Goal: Obtain resource: Download file/media

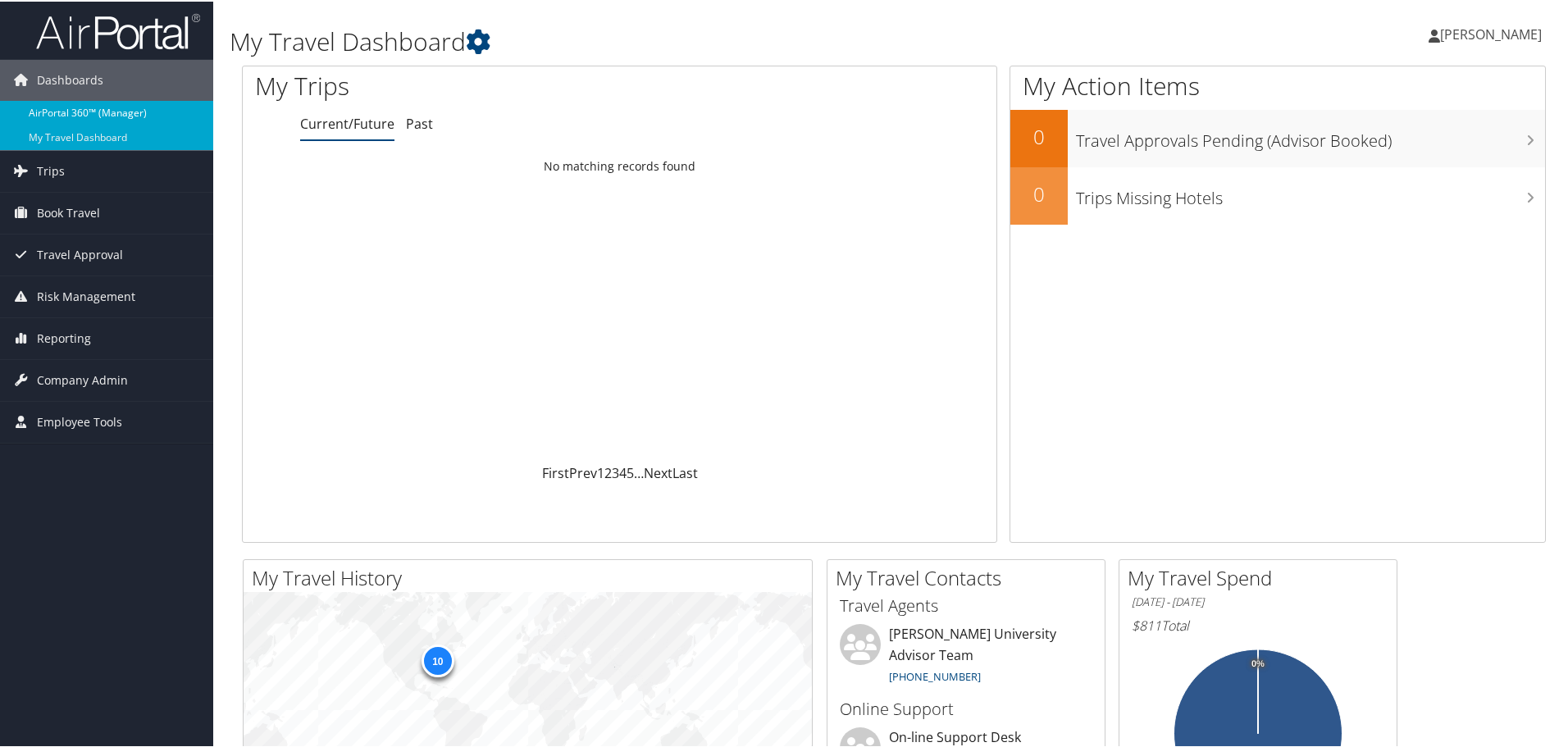
click at [160, 113] on link "AirPortal 360™ (Manager)" at bounding box center [106, 111] width 213 height 24
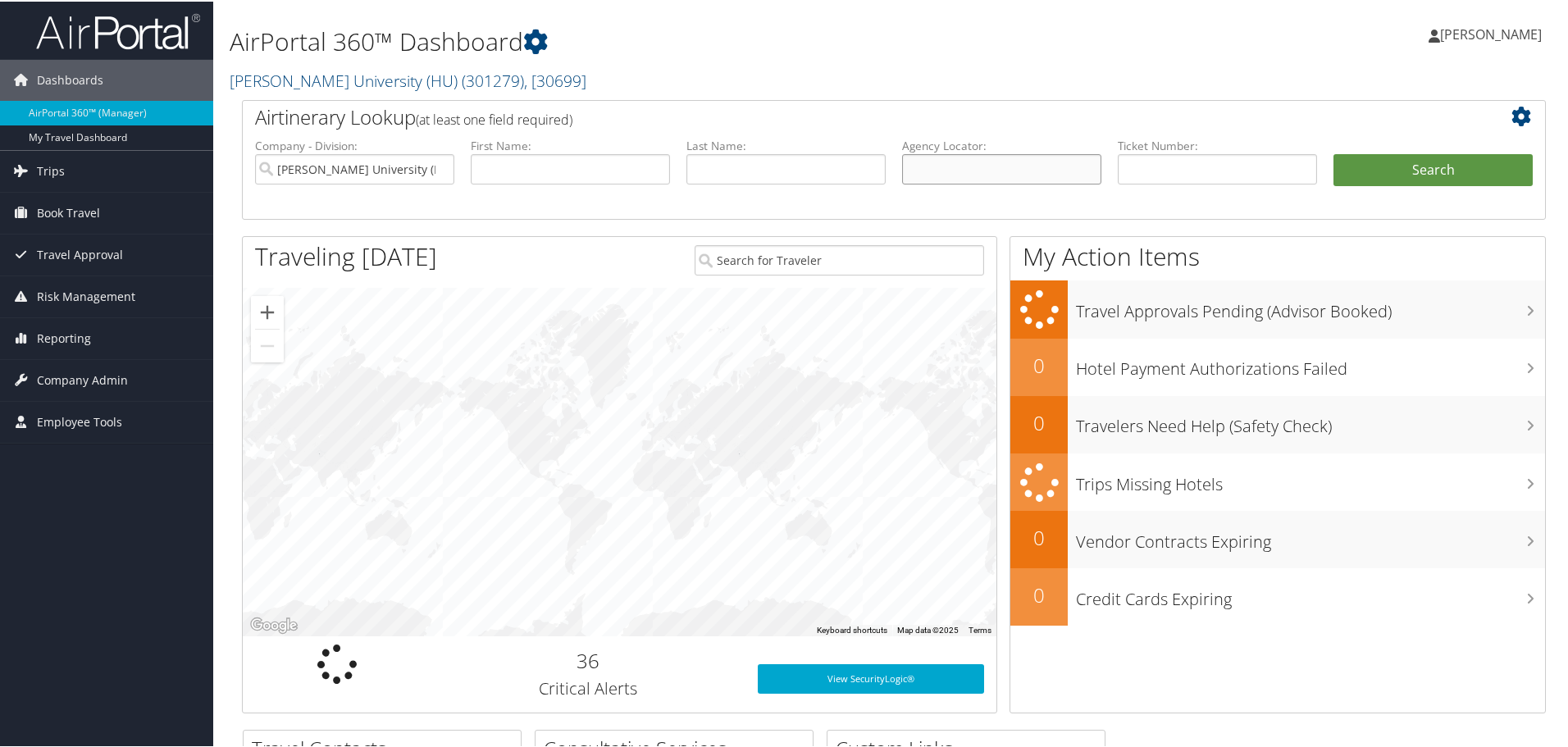
click at [945, 160] on input "text" at bounding box center [1002, 167] width 199 height 30
paste input "C6KVYP"
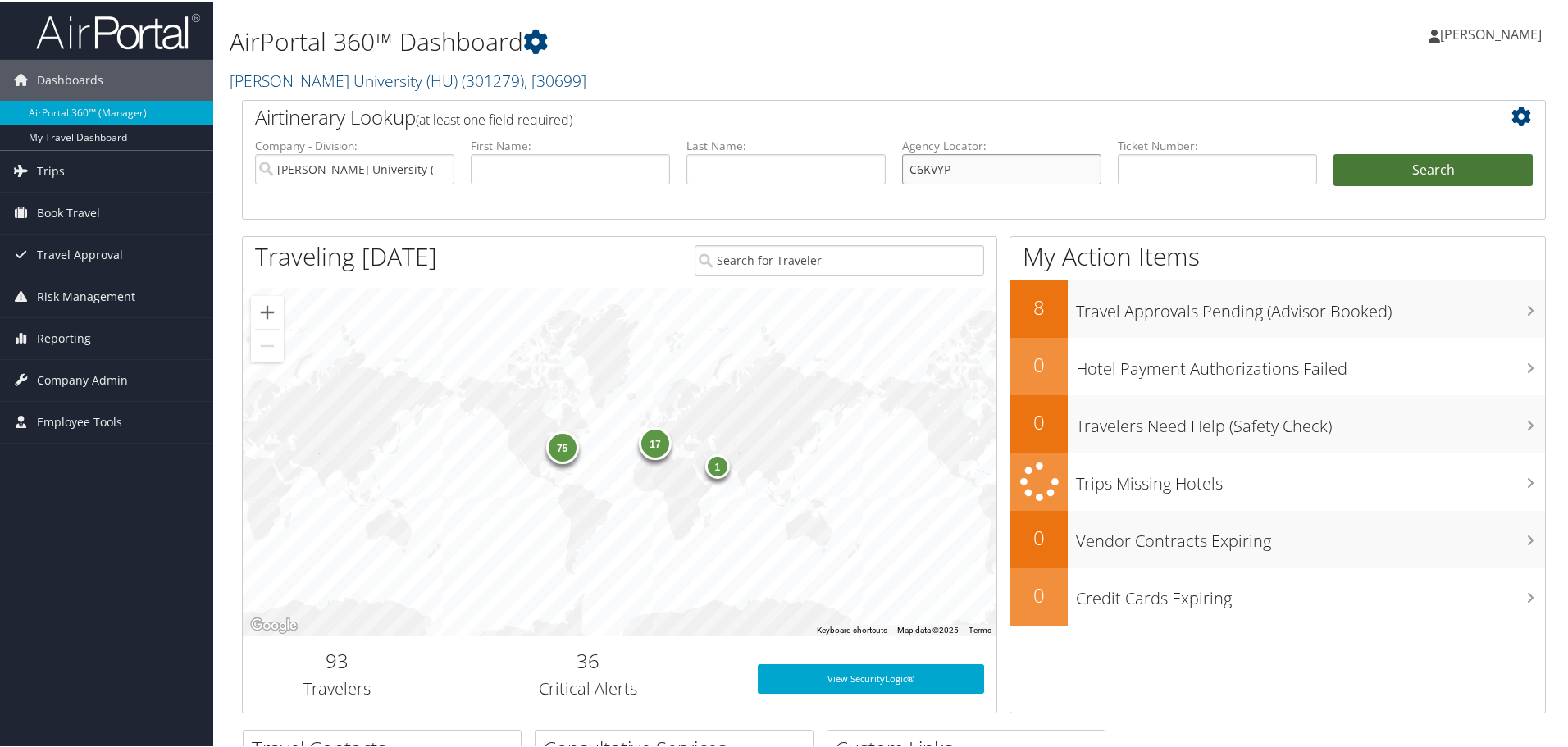
type input "C6KVYP"
click at [1390, 181] on button "Search" at bounding box center [1433, 169] width 199 height 33
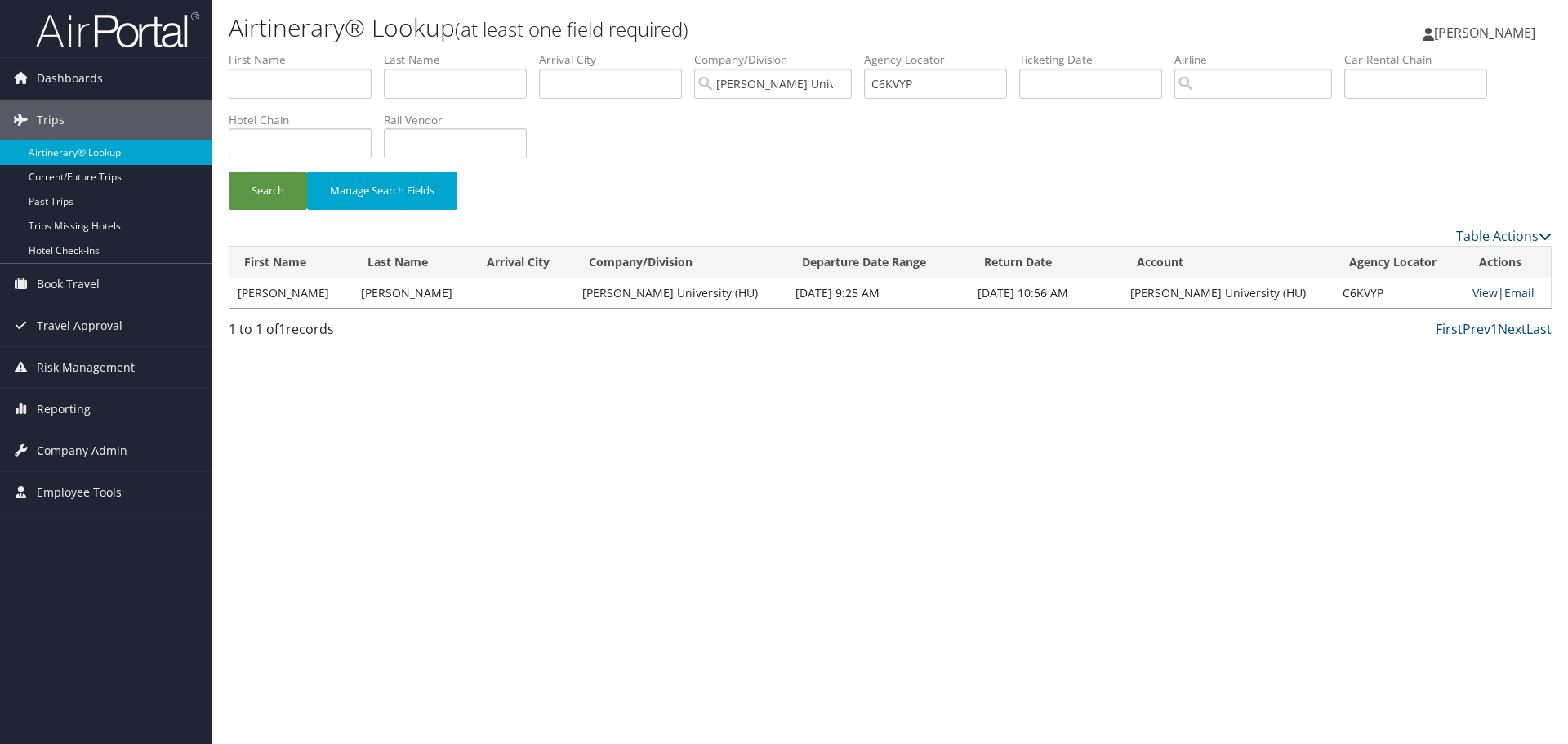
click at [1473, 294] on link "View" at bounding box center [1486, 293] width 25 height 16
click at [913, 86] on input "C6KVYP" at bounding box center [936, 83] width 143 height 30
paste input "8PTFK"
click at [275, 201] on button "Search" at bounding box center [267, 191] width 78 height 39
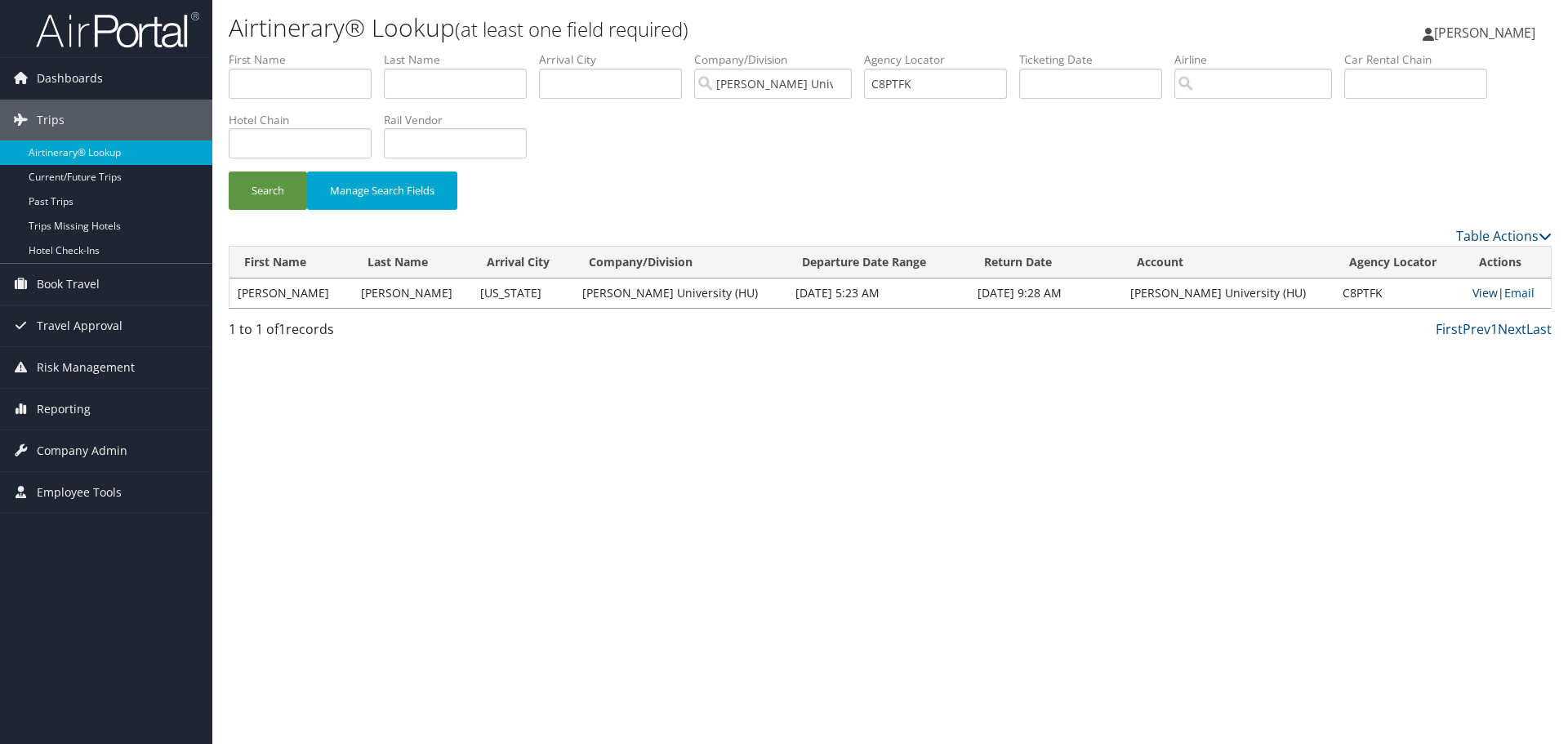
click at [1473, 293] on link "View" at bounding box center [1486, 293] width 25 height 16
click at [889, 85] on input "C8PTFK" at bounding box center [936, 83] width 143 height 30
paste input "VYM"
click at [260, 207] on button "Search" at bounding box center [267, 191] width 78 height 39
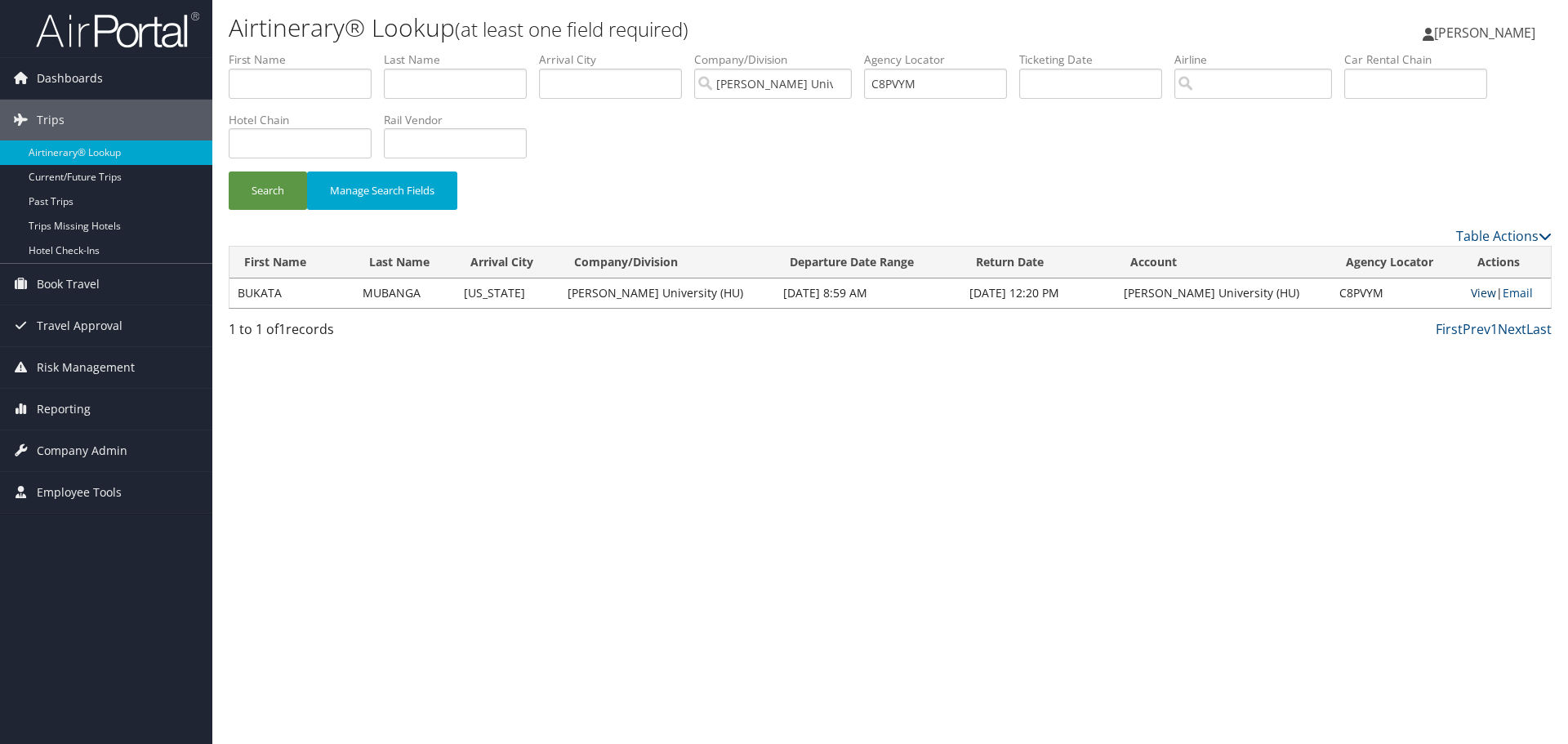
click at [1471, 287] on link "View" at bounding box center [1484, 293] width 25 height 16
click at [917, 86] on input "C8PVYM" at bounding box center [936, 83] width 143 height 30
paste input "2Q5U9H"
click at [266, 189] on button "Search" at bounding box center [267, 191] width 78 height 39
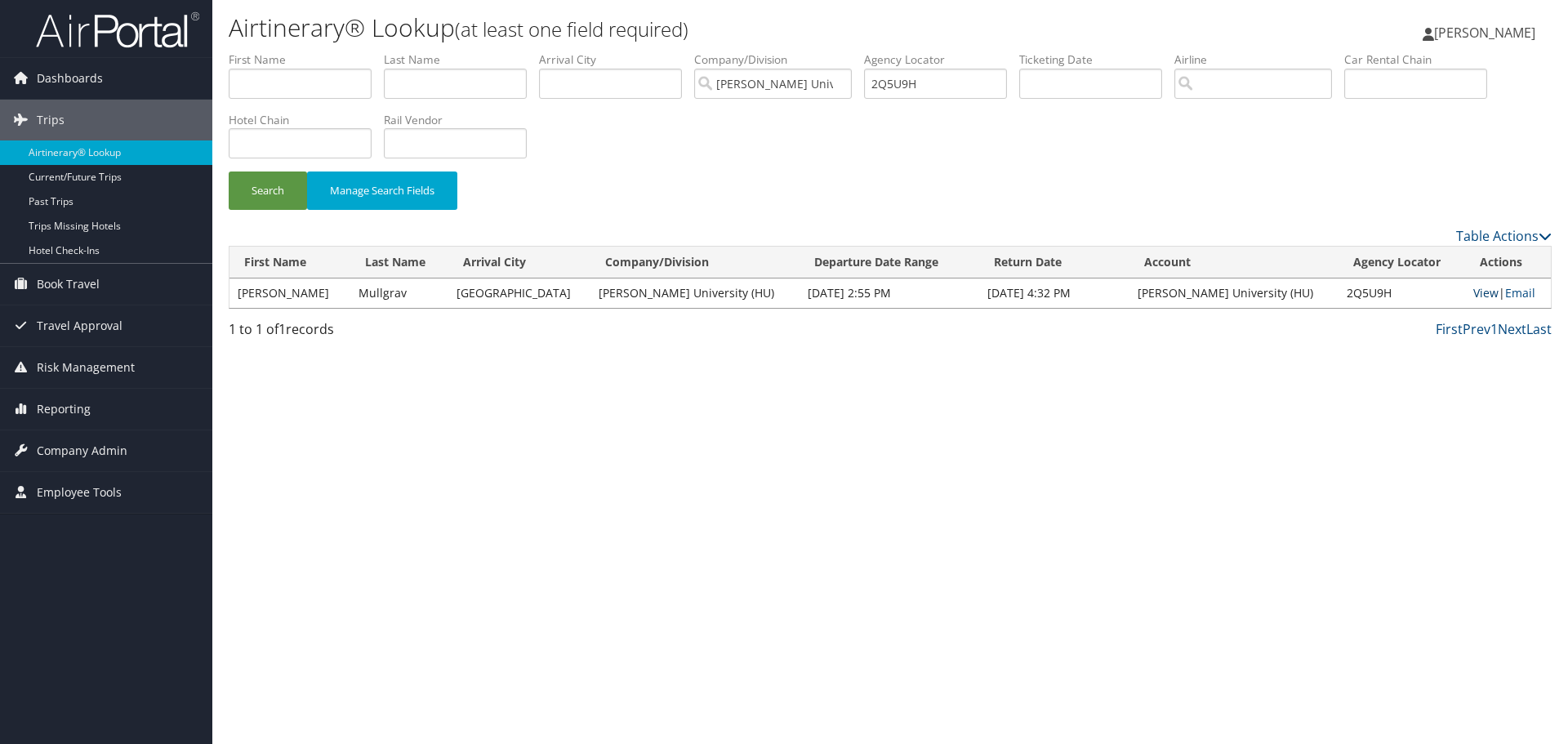
click at [1475, 294] on link "View" at bounding box center [1486, 293] width 25 height 16
click at [907, 84] on input "2Q5U9H" at bounding box center [936, 83] width 143 height 30
paste input "C6L8T6"
type input "C6L8T6"
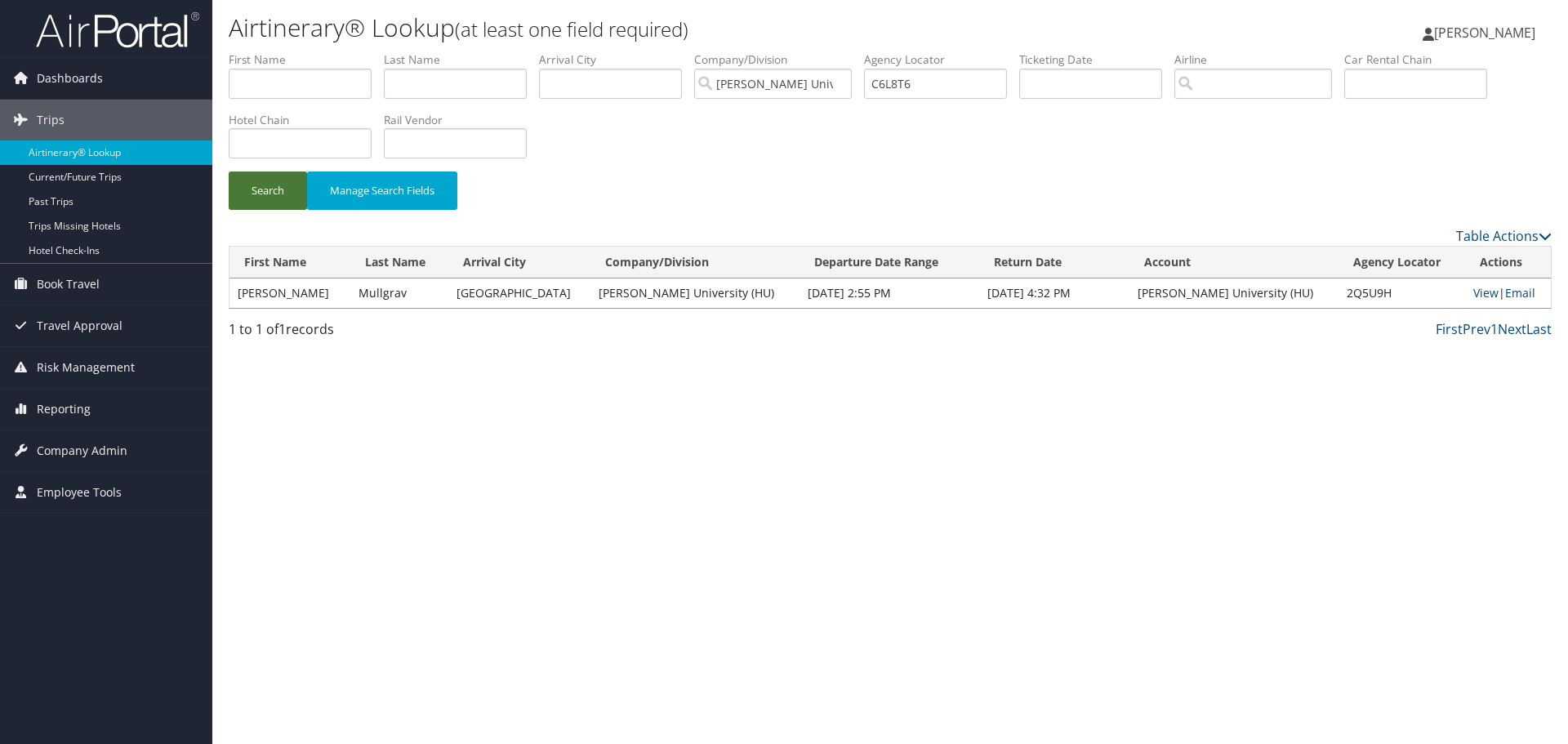
click at [252, 201] on button "Search" at bounding box center [267, 191] width 78 height 39
click at [1474, 293] on link "View" at bounding box center [1484, 293] width 25 height 16
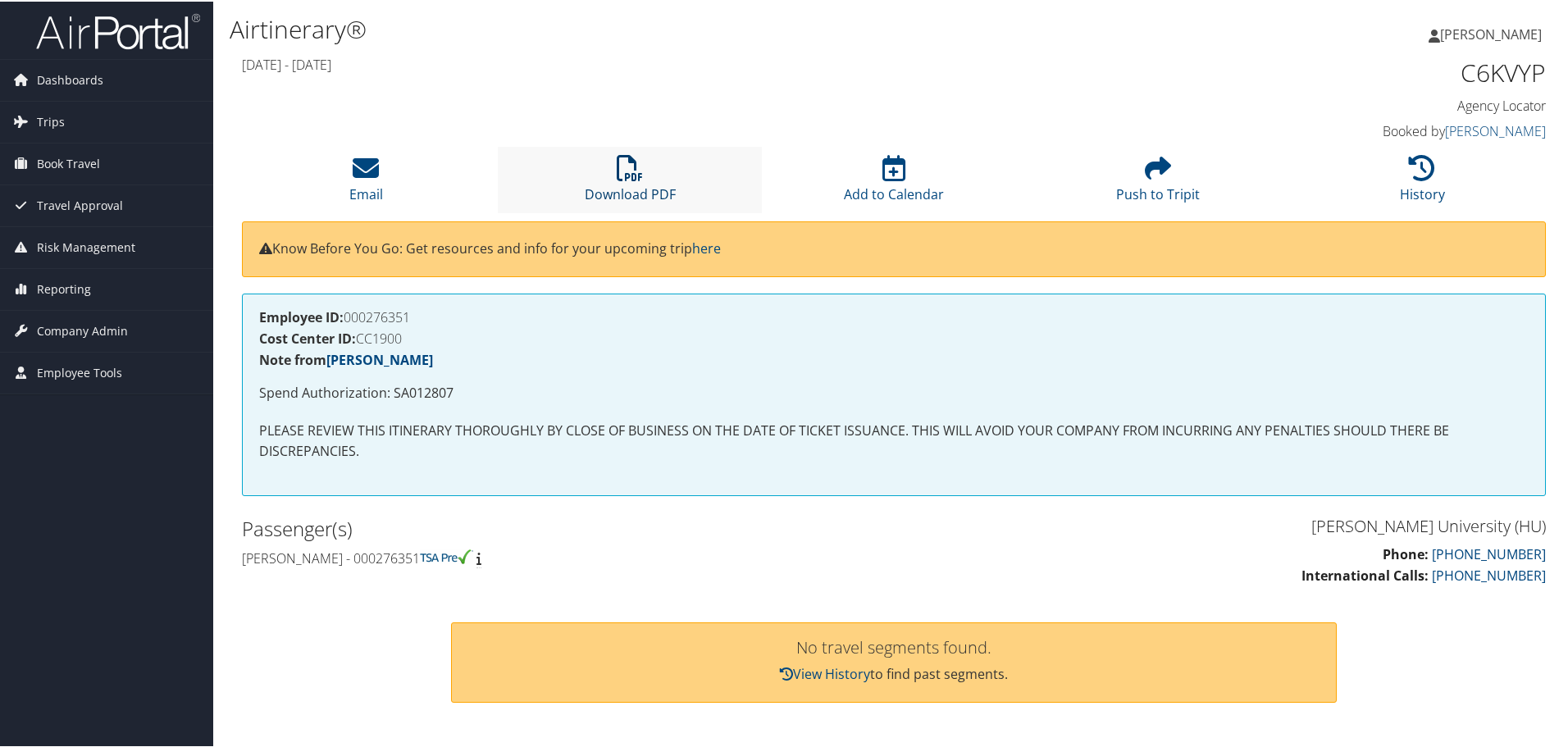
click at [617, 160] on icon at bounding box center [629, 166] width 26 height 26
click at [607, 166] on li "Download PDF" at bounding box center [630, 178] width 265 height 66
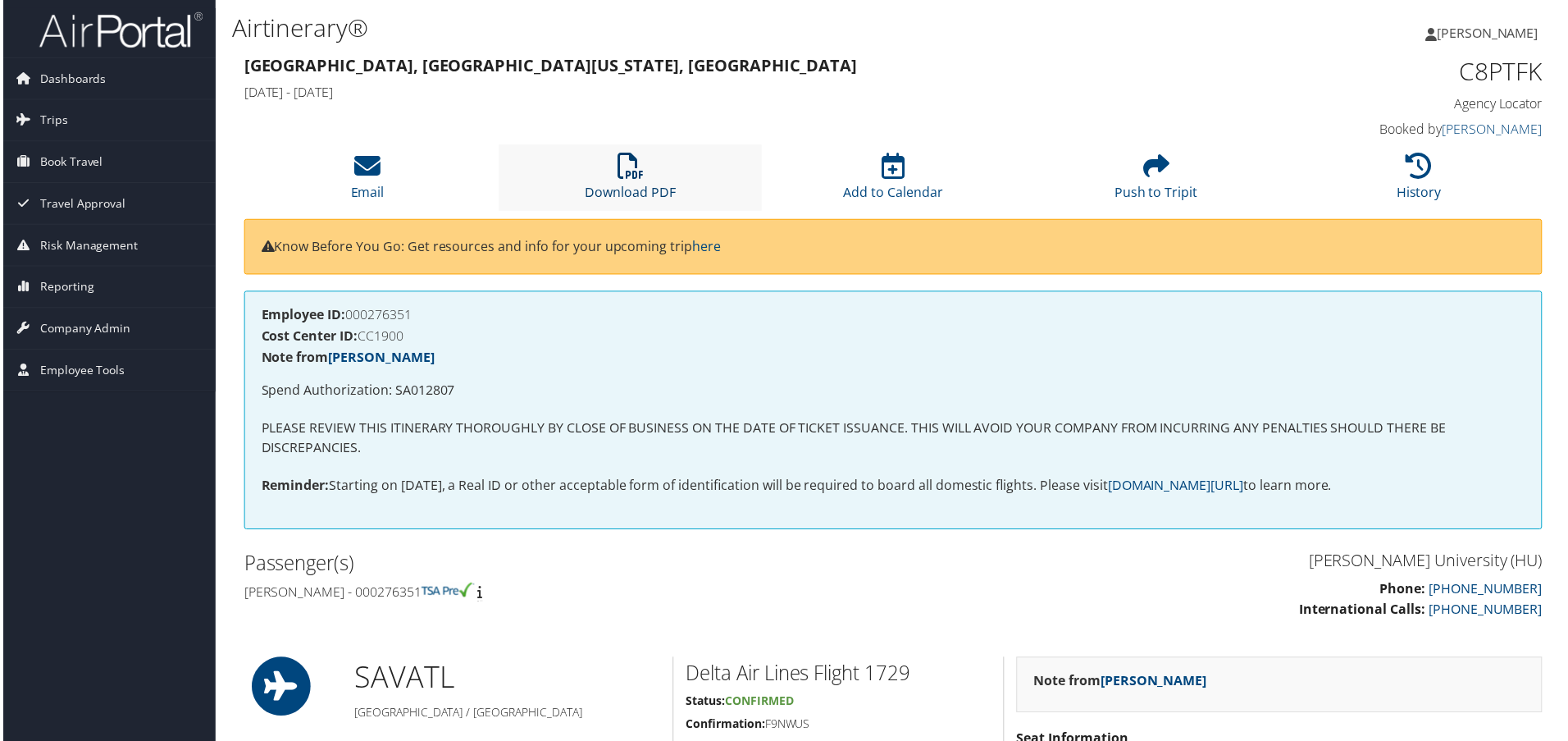
click at [618, 178] on icon at bounding box center [629, 166] width 26 height 26
click at [640, 189] on link "Download PDF" at bounding box center [630, 182] width 91 height 39
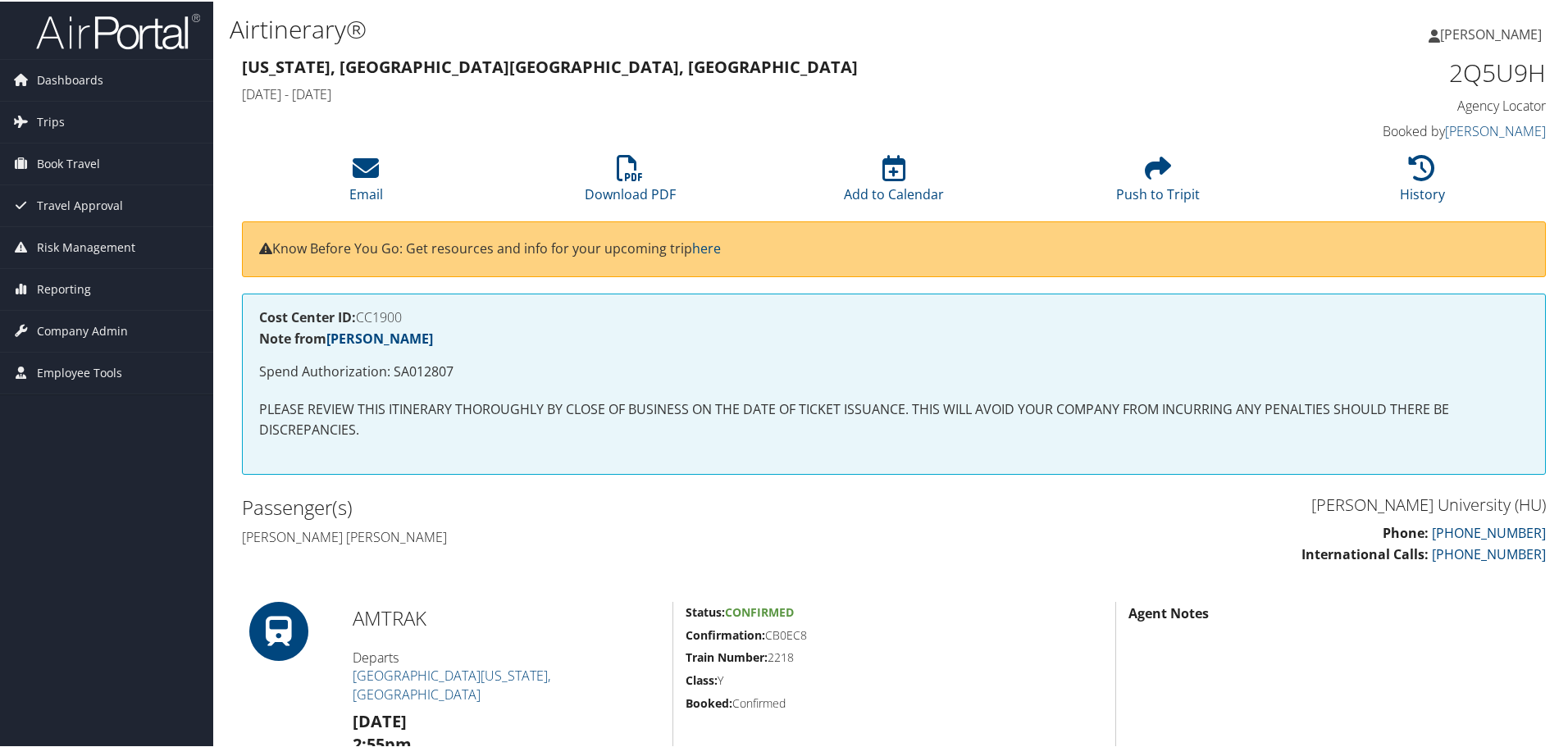
click at [615, 182] on li "Download PDF" at bounding box center [630, 178] width 265 height 66
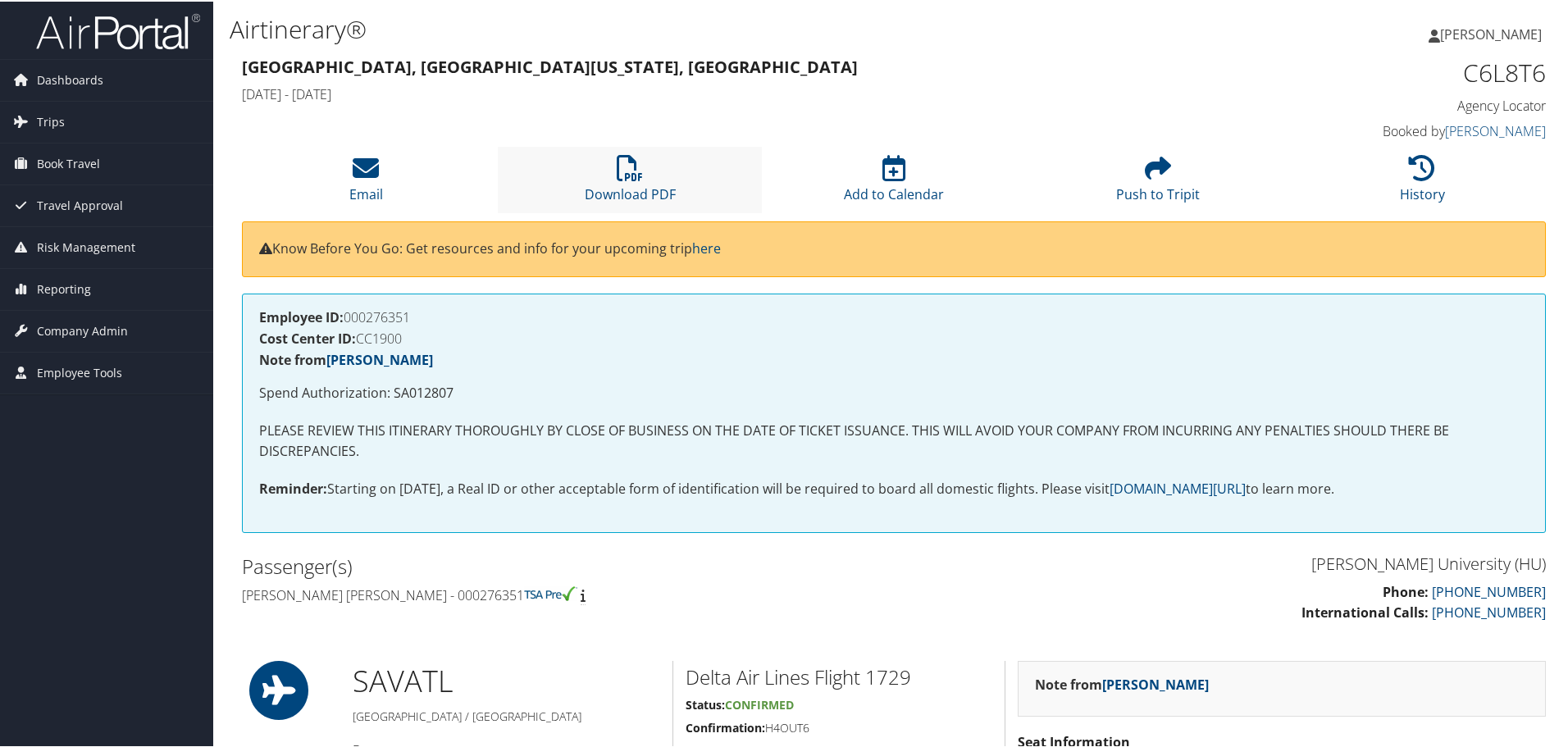
click at [610, 172] on li "Download PDF" at bounding box center [630, 178] width 265 height 66
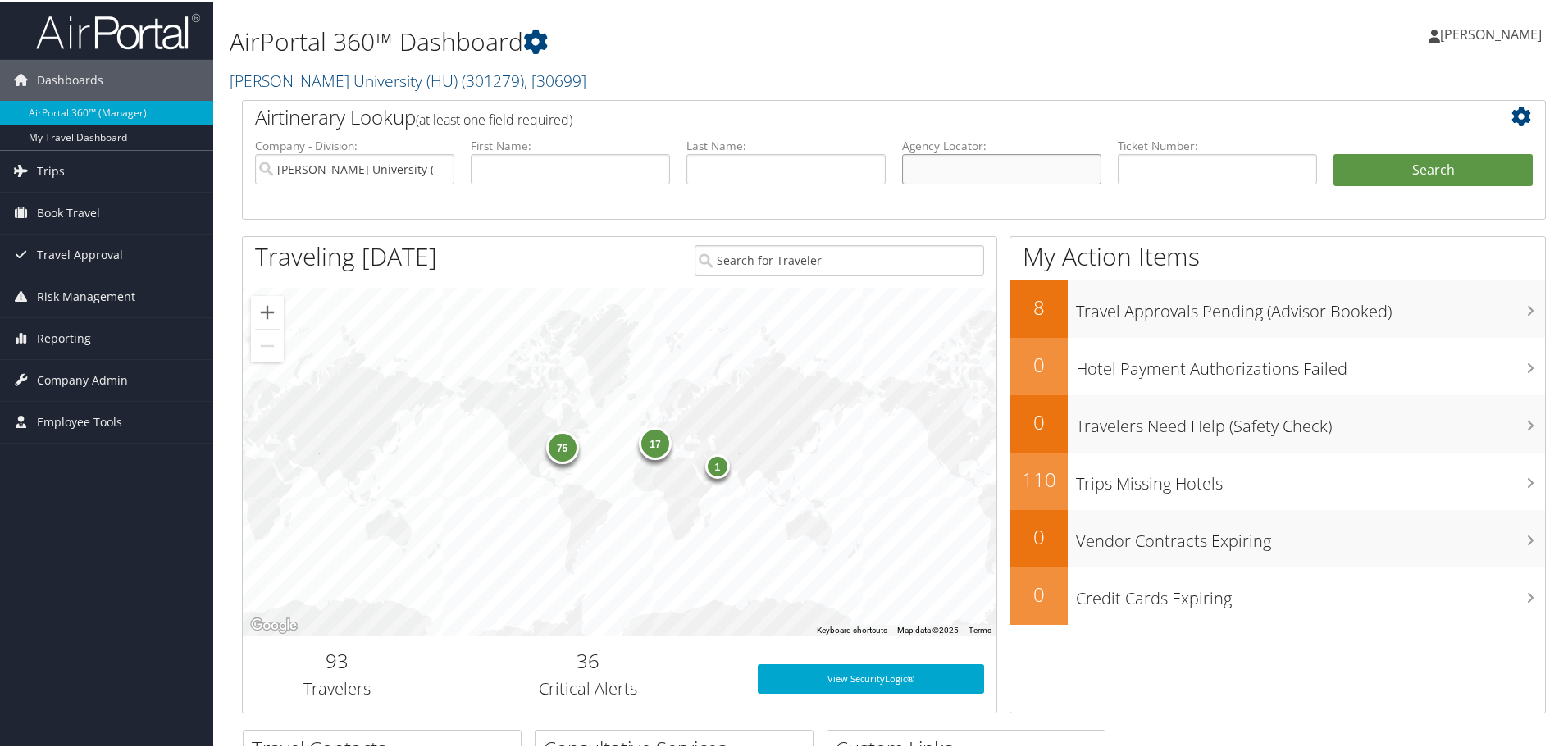
click at [940, 158] on input "text" at bounding box center [1002, 167] width 199 height 30
paste input "C8Q6TK"
type input "C8Q6TK"
click at [1334, 153] on button "Search" at bounding box center [1433, 169] width 199 height 33
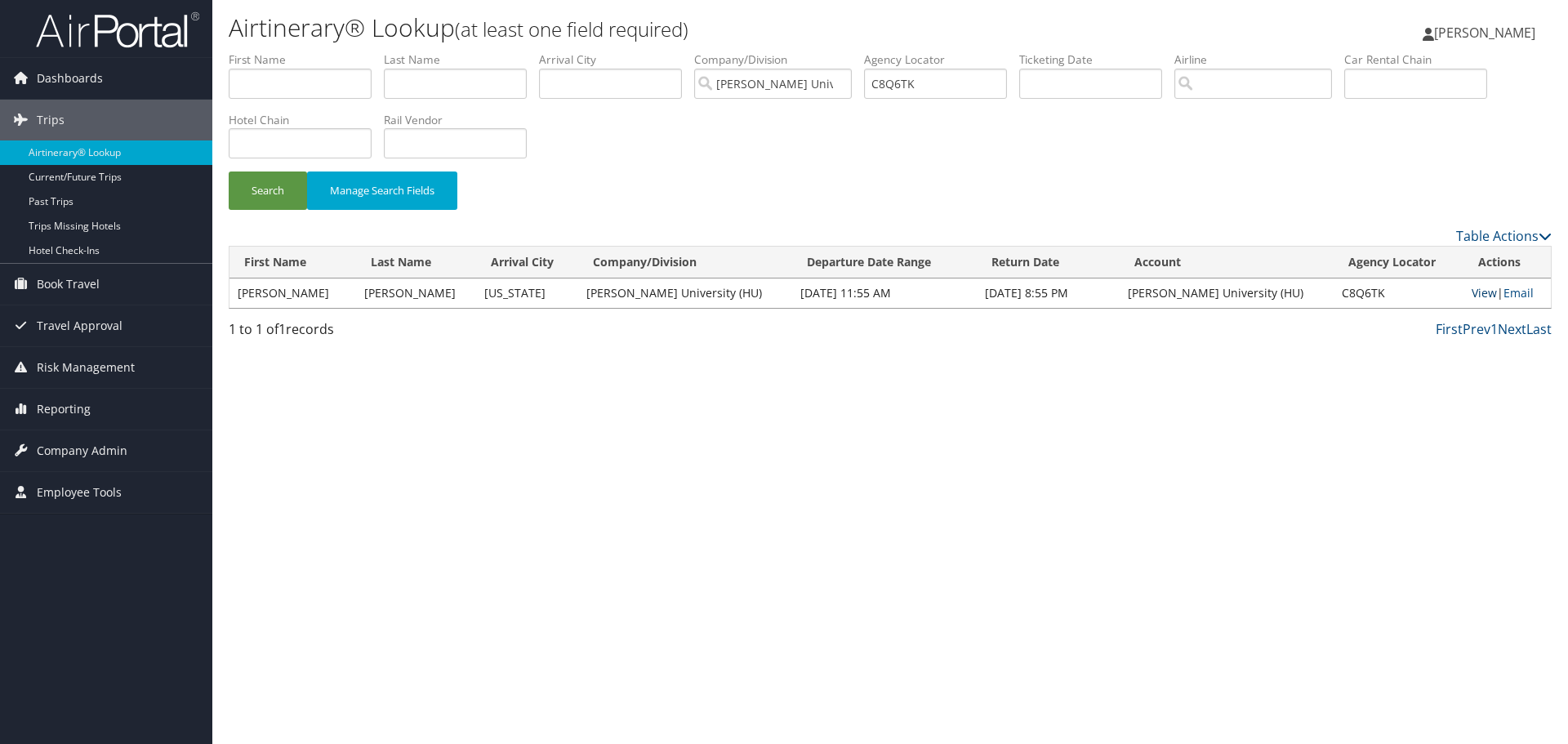
click at [1472, 293] on link "View" at bounding box center [1485, 293] width 25 height 16
click at [907, 82] on input "C8Q6TK" at bounding box center [936, 83] width 143 height 30
paste input "PGN9"
click at [229, 171] on button "Search" at bounding box center [267, 191] width 78 height 39
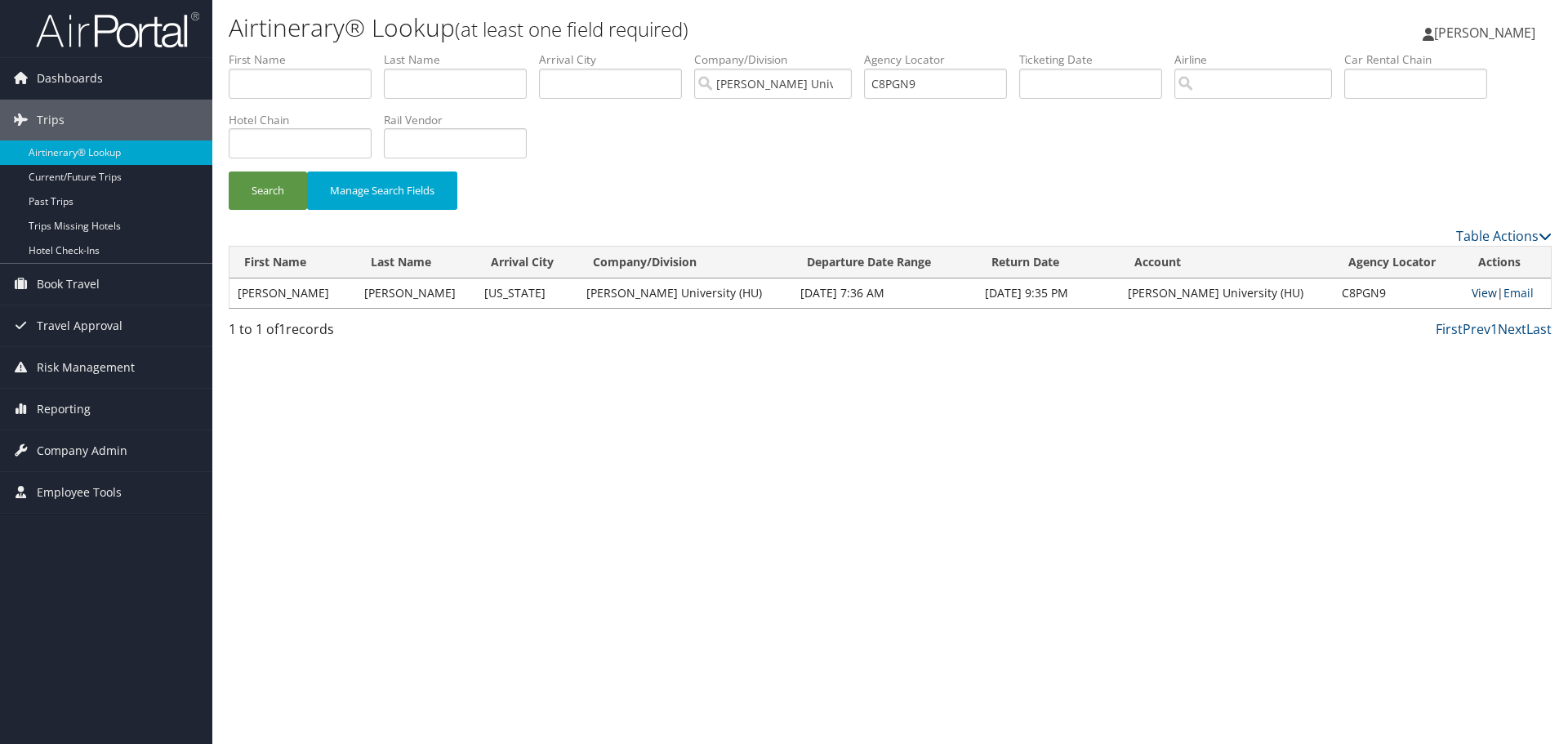
click at [1473, 299] on link "View" at bounding box center [1485, 293] width 25 height 16
click at [915, 86] on input "C8PGN9" at bounding box center [936, 83] width 143 height 30
paste input "KSG"
click at [229, 171] on button "Search" at bounding box center [267, 191] width 78 height 39
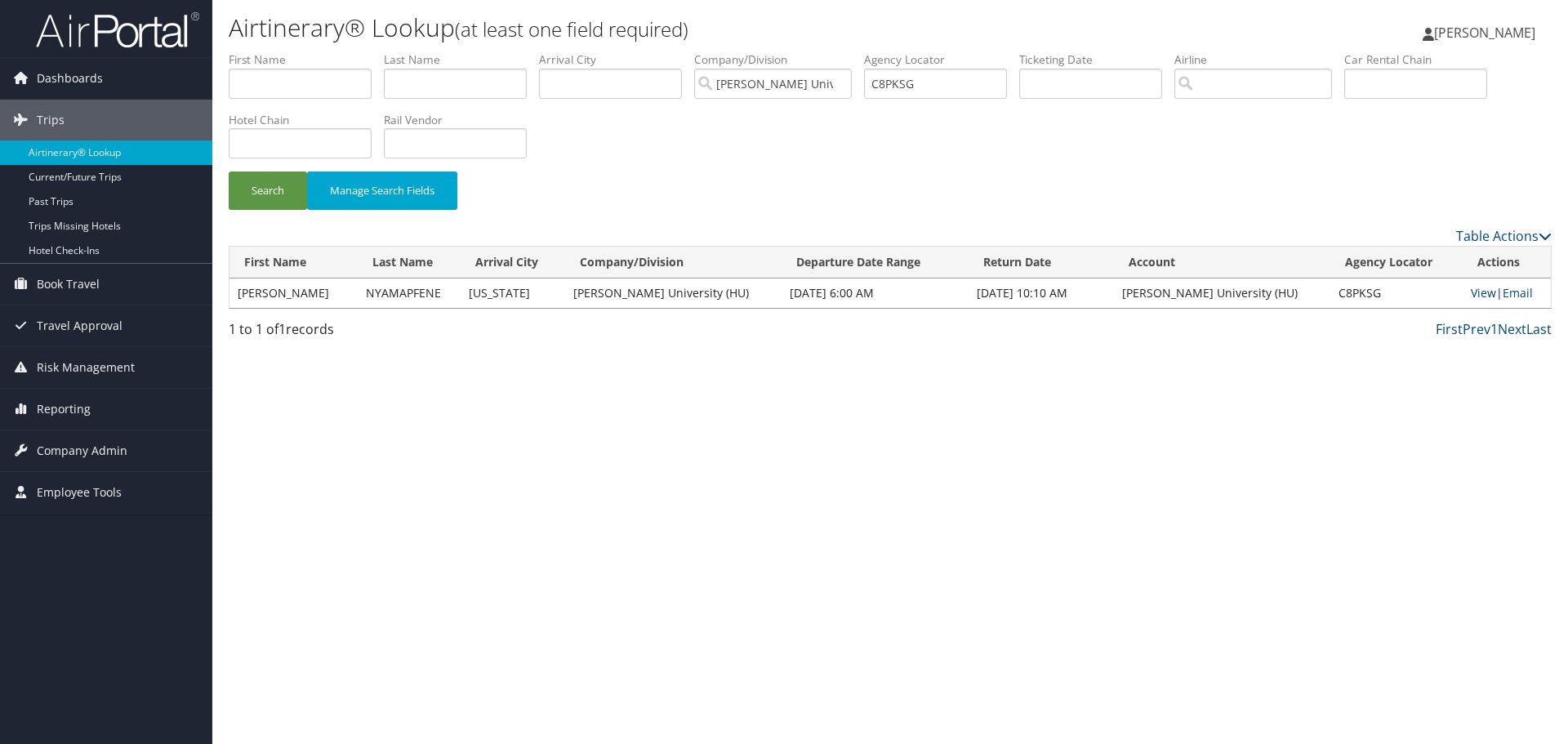
click at [1474, 294] on link "View" at bounding box center [1484, 293] width 25 height 16
click at [1471, 293] on link "View" at bounding box center [1484, 293] width 25 height 16
click at [902, 82] on input "C8PKSG" at bounding box center [936, 83] width 143 height 30
paste input "QBPT"
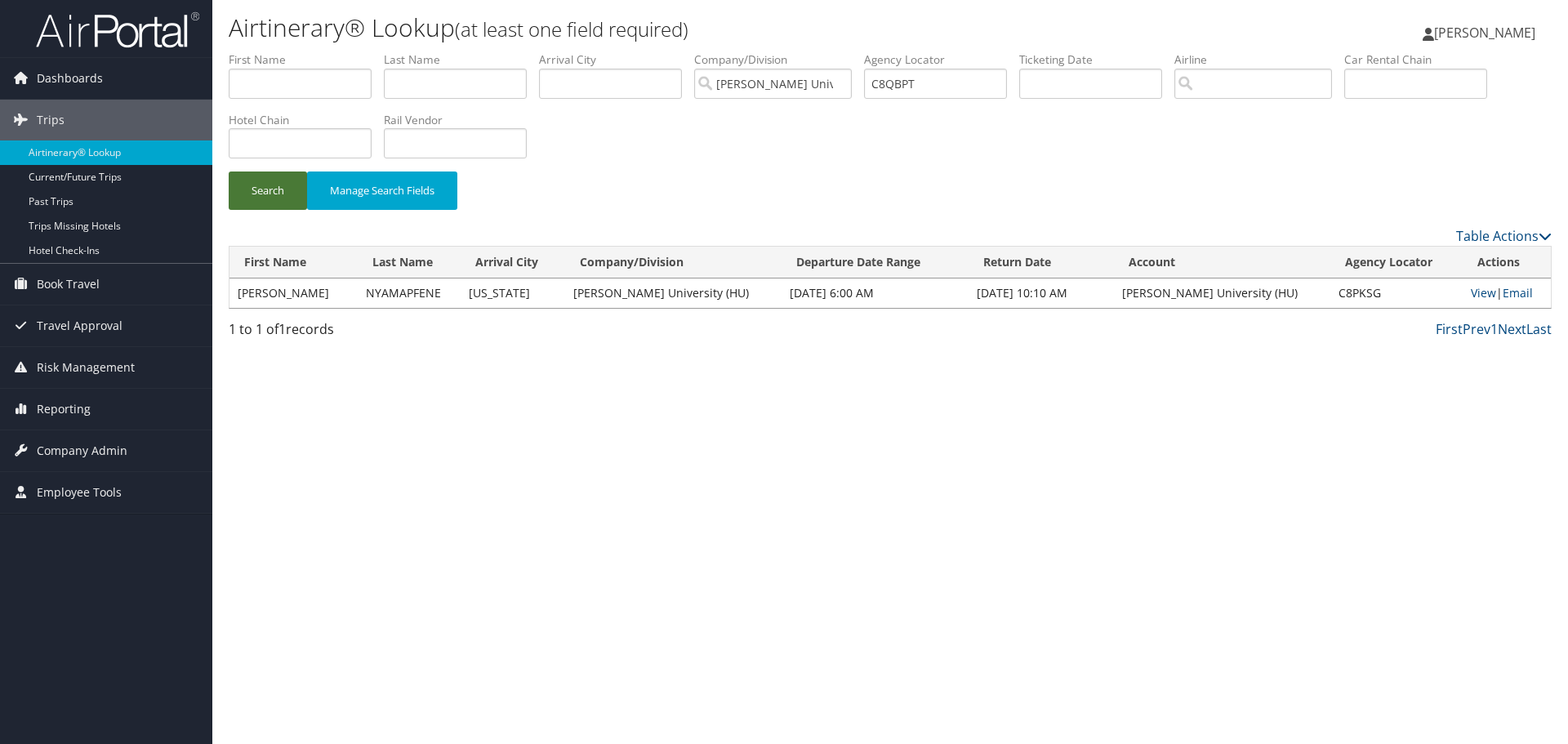
click at [259, 203] on button "Search" at bounding box center [267, 191] width 78 height 39
click at [1472, 290] on link "View" at bounding box center [1485, 293] width 25 height 16
click at [906, 85] on input "C8QBPT" at bounding box center [936, 83] width 143 height 30
paste input "PTYF"
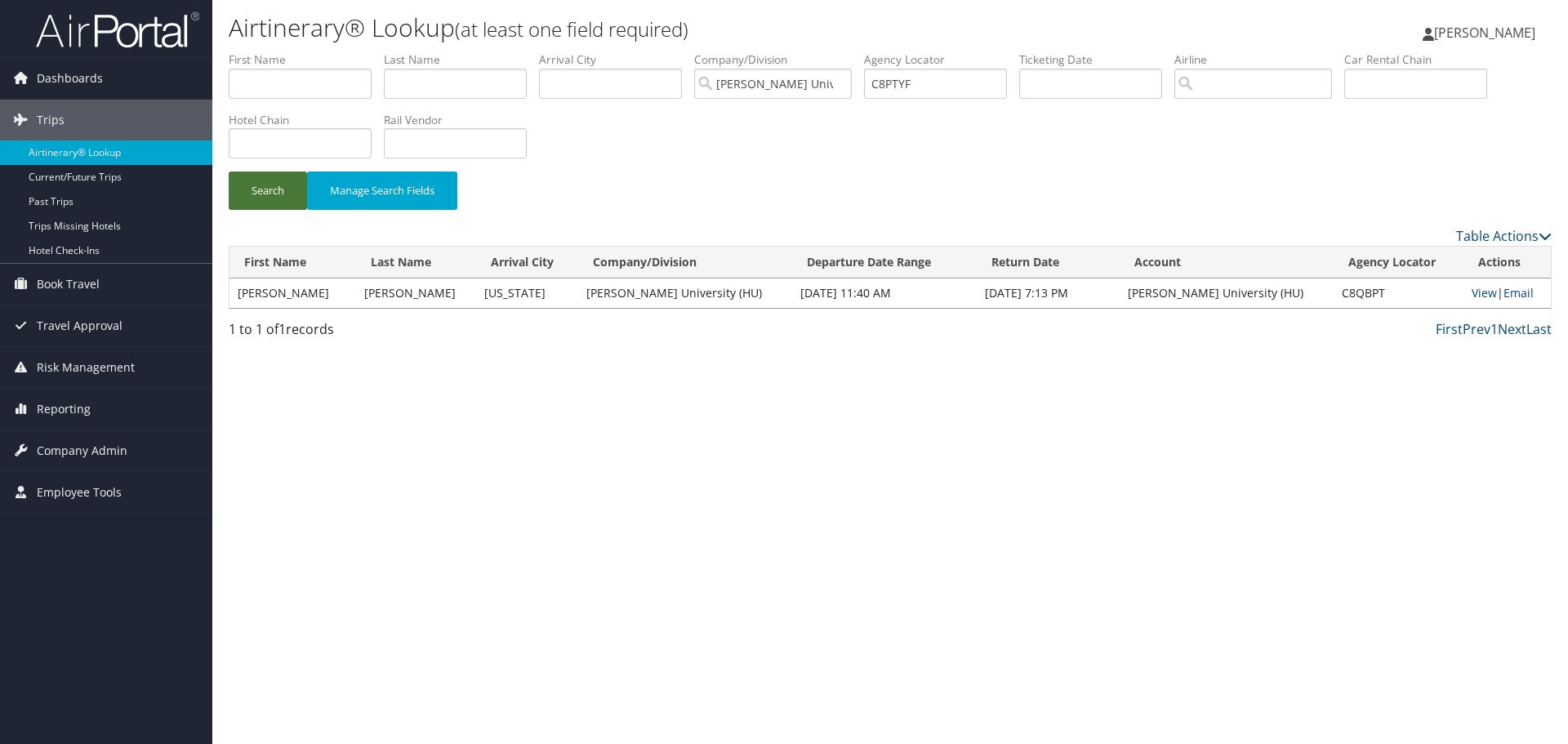
click at [277, 196] on button "Search" at bounding box center [267, 191] width 78 height 39
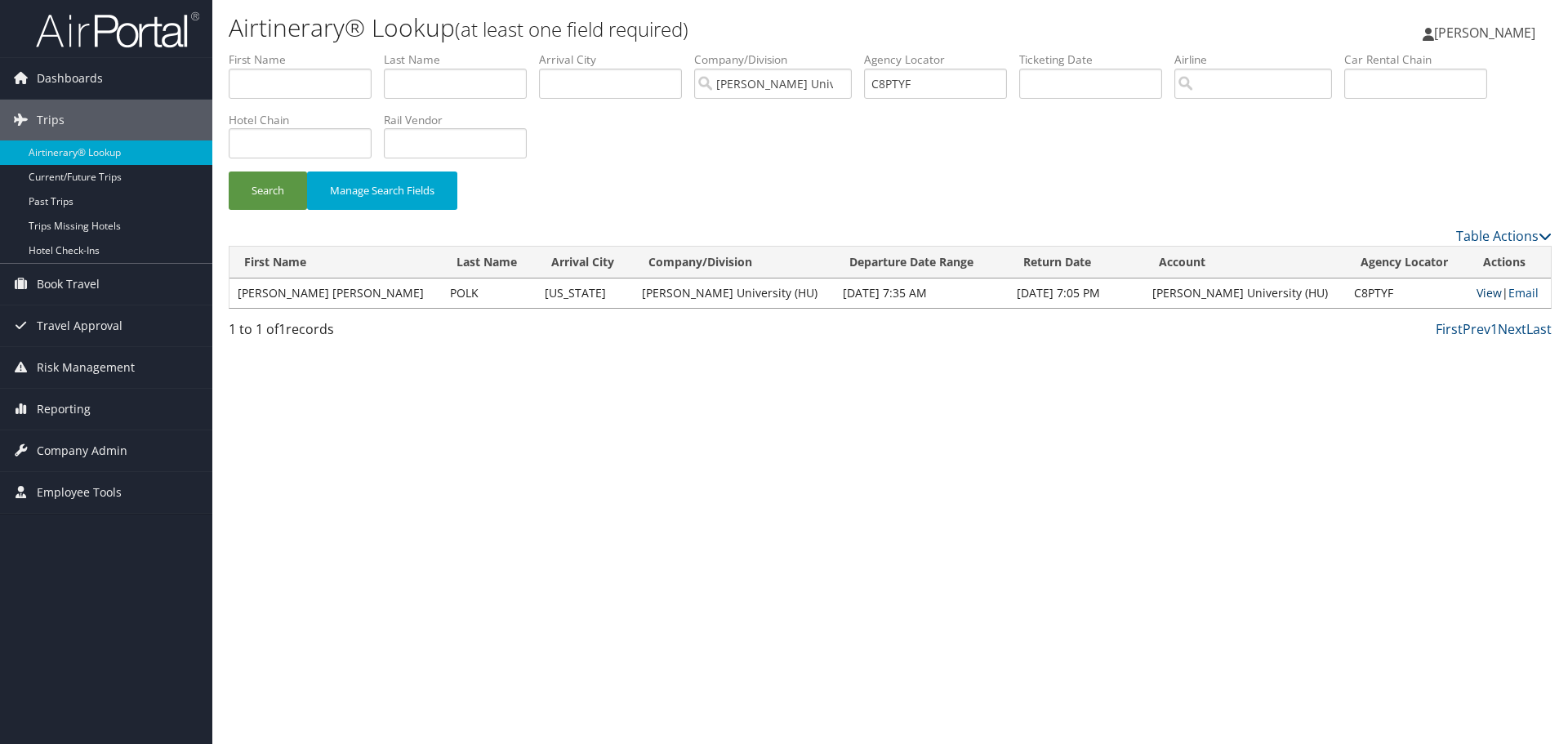
click at [1477, 294] on link "View" at bounding box center [1490, 293] width 25 height 16
click at [890, 86] on input "C8PTYF" at bounding box center [936, 83] width 143 height 30
paste input "14Q"
click at [277, 187] on button "Search" at bounding box center [267, 191] width 78 height 39
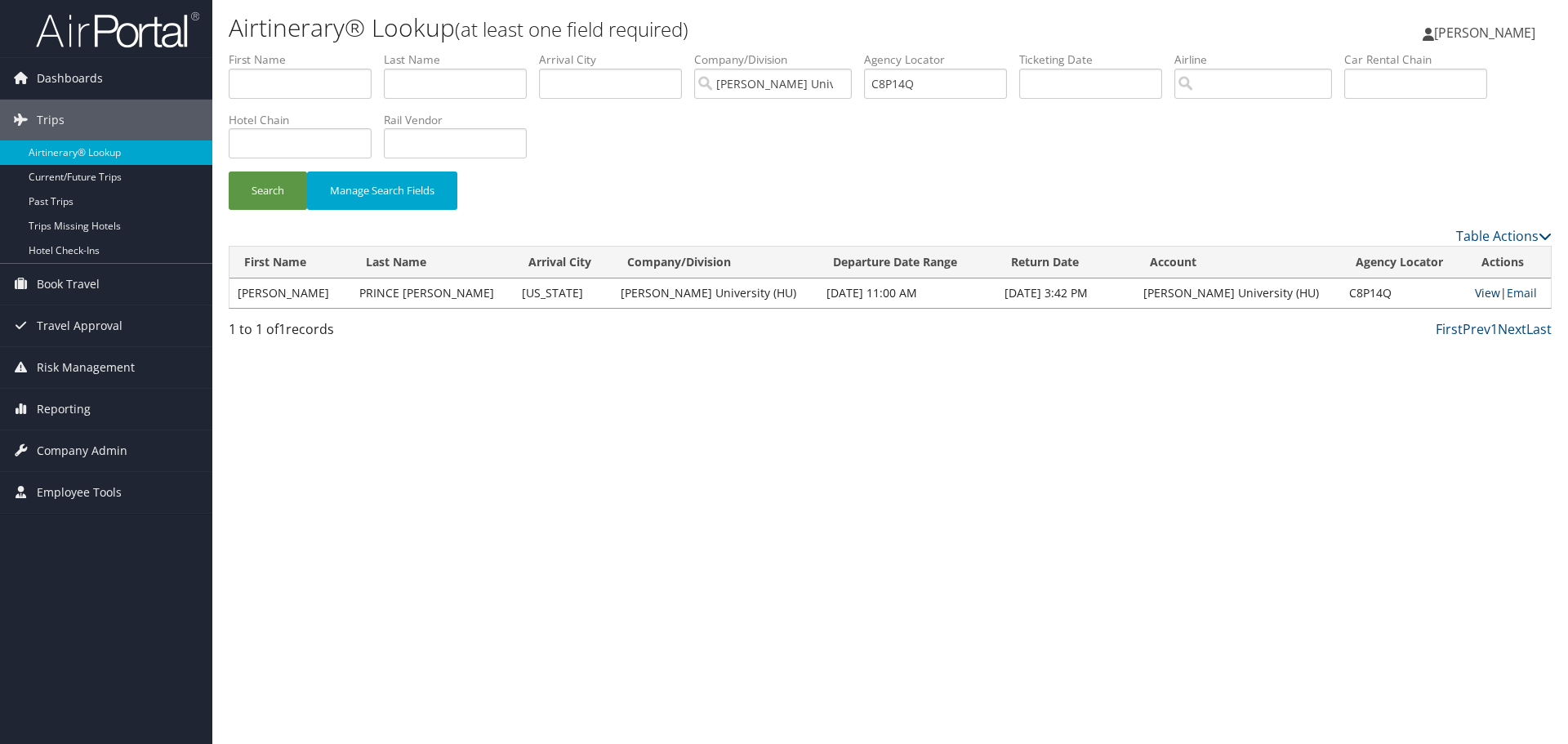
click at [1475, 294] on link "View" at bounding box center [1488, 293] width 25 height 16
click at [914, 84] on input "C8P14Q" at bounding box center [936, 83] width 143 height 30
paste input "LGC"
click at [229, 171] on button "Search" at bounding box center [267, 191] width 78 height 39
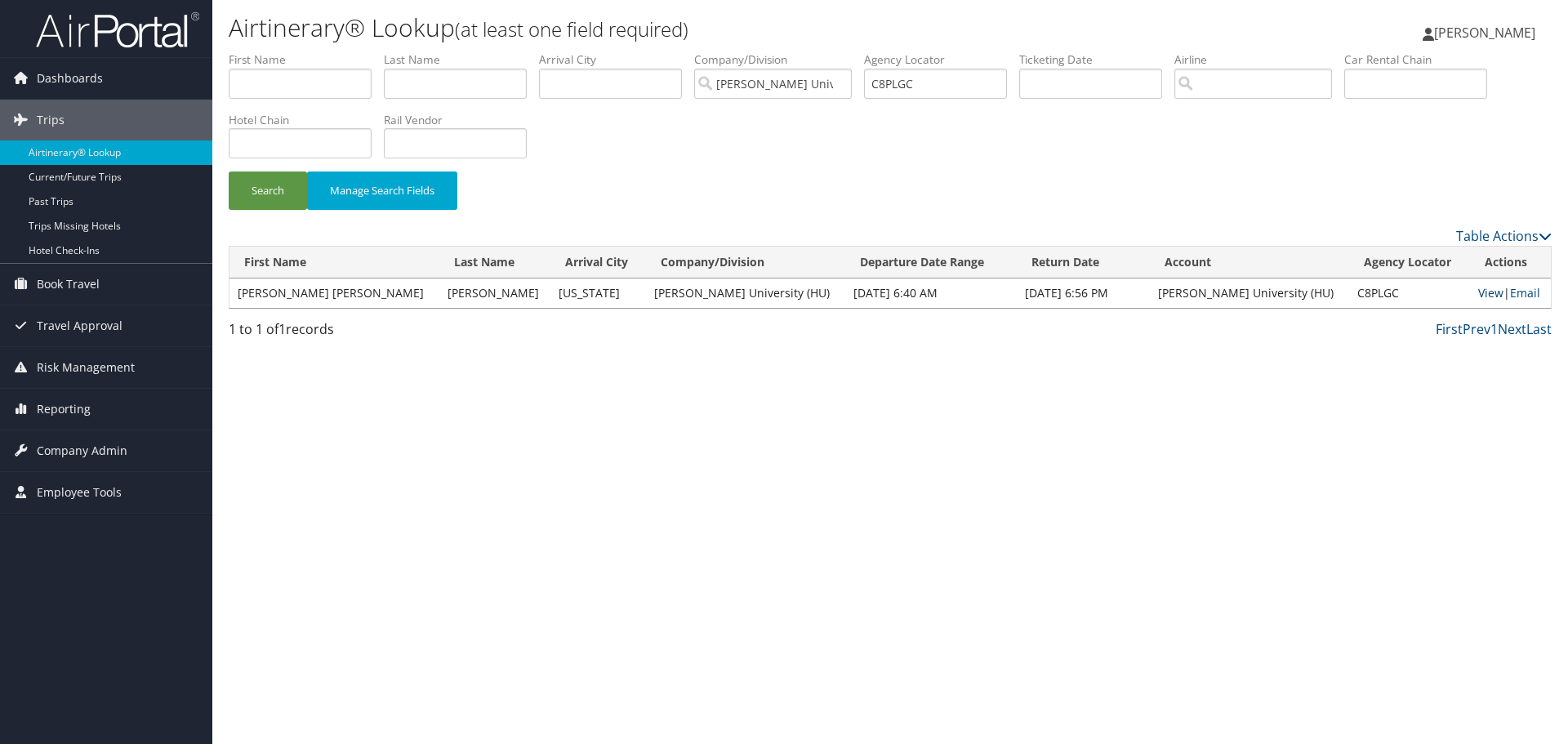
click at [1478, 291] on link "View" at bounding box center [1491, 293] width 25 height 16
click at [917, 86] on input "C8PLGC" at bounding box center [936, 83] width 143 height 30
paste input "6KY5P"
click at [272, 194] on button "Search" at bounding box center [267, 191] width 78 height 39
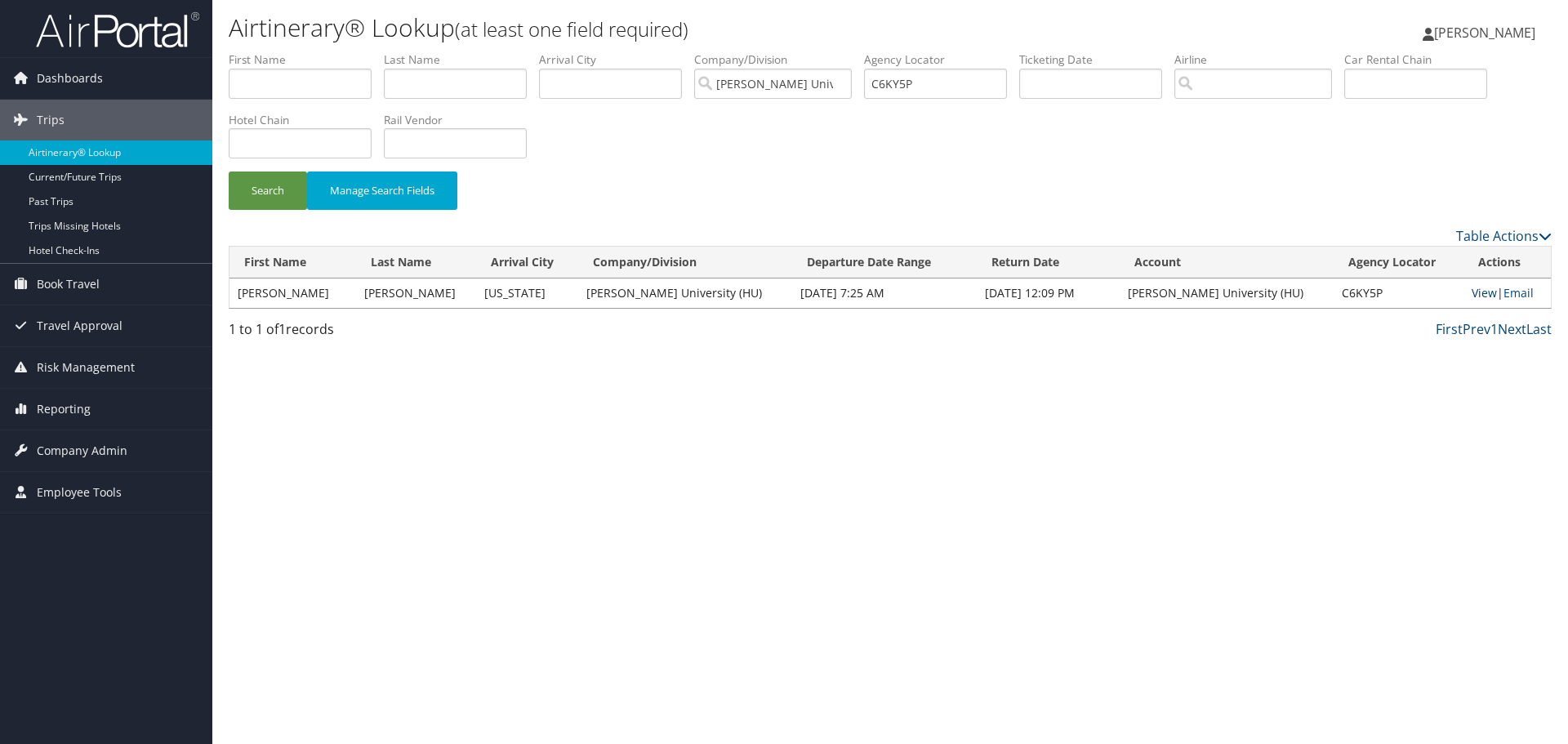
click at [1472, 295] on link "View" at bounding box center [1485, 293] width 25 height 16
click at [888, 86] on input "C6KY5P" at bounding box center [936, 83] width 143 height 30
paste input "96W21"
click at [222, 181] on div "Search Manage Search Fields" at bounding box center [889, 199] width 1347 height 55
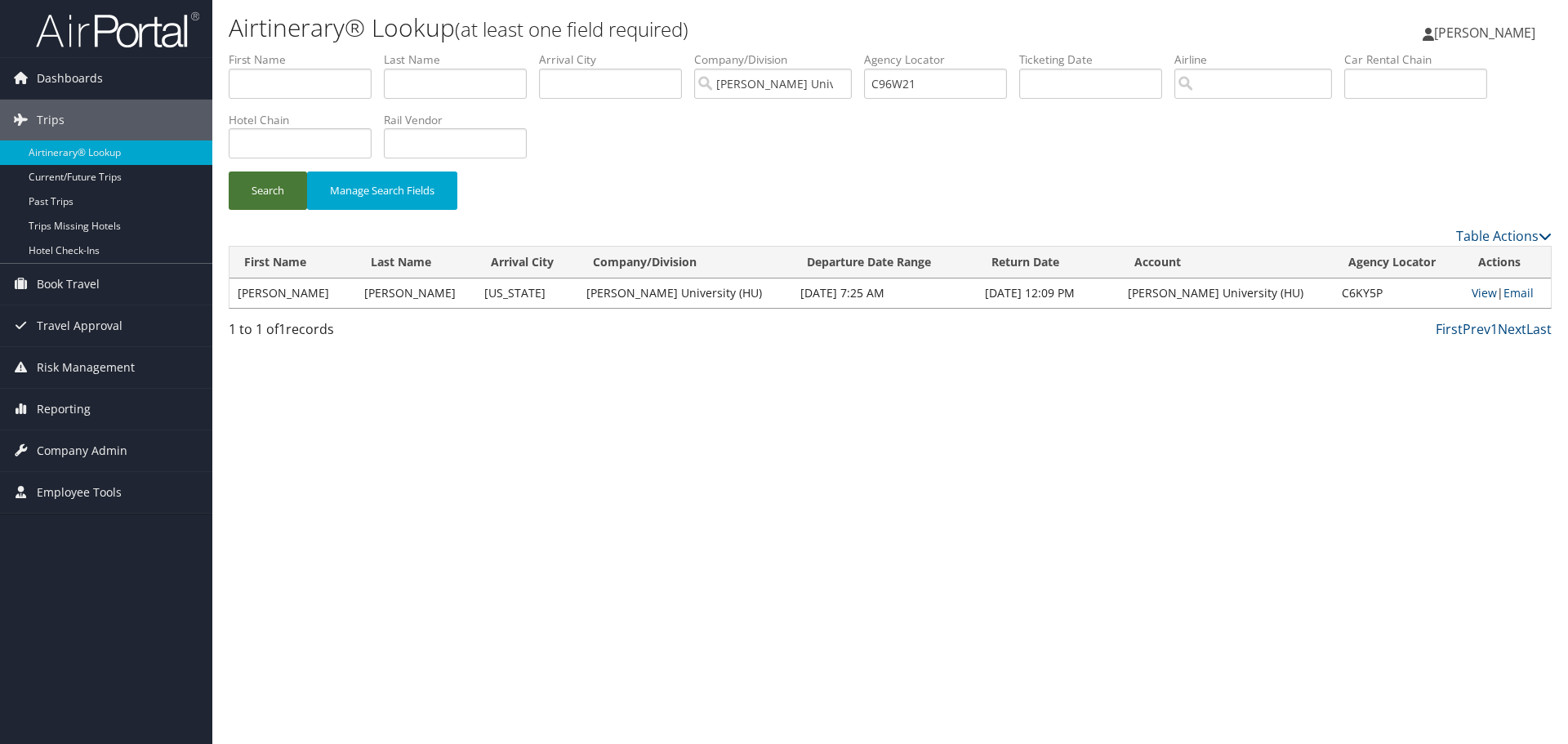
click at [258, 186] on button "Search" at bounding box center [267, 191] width 78 height 39
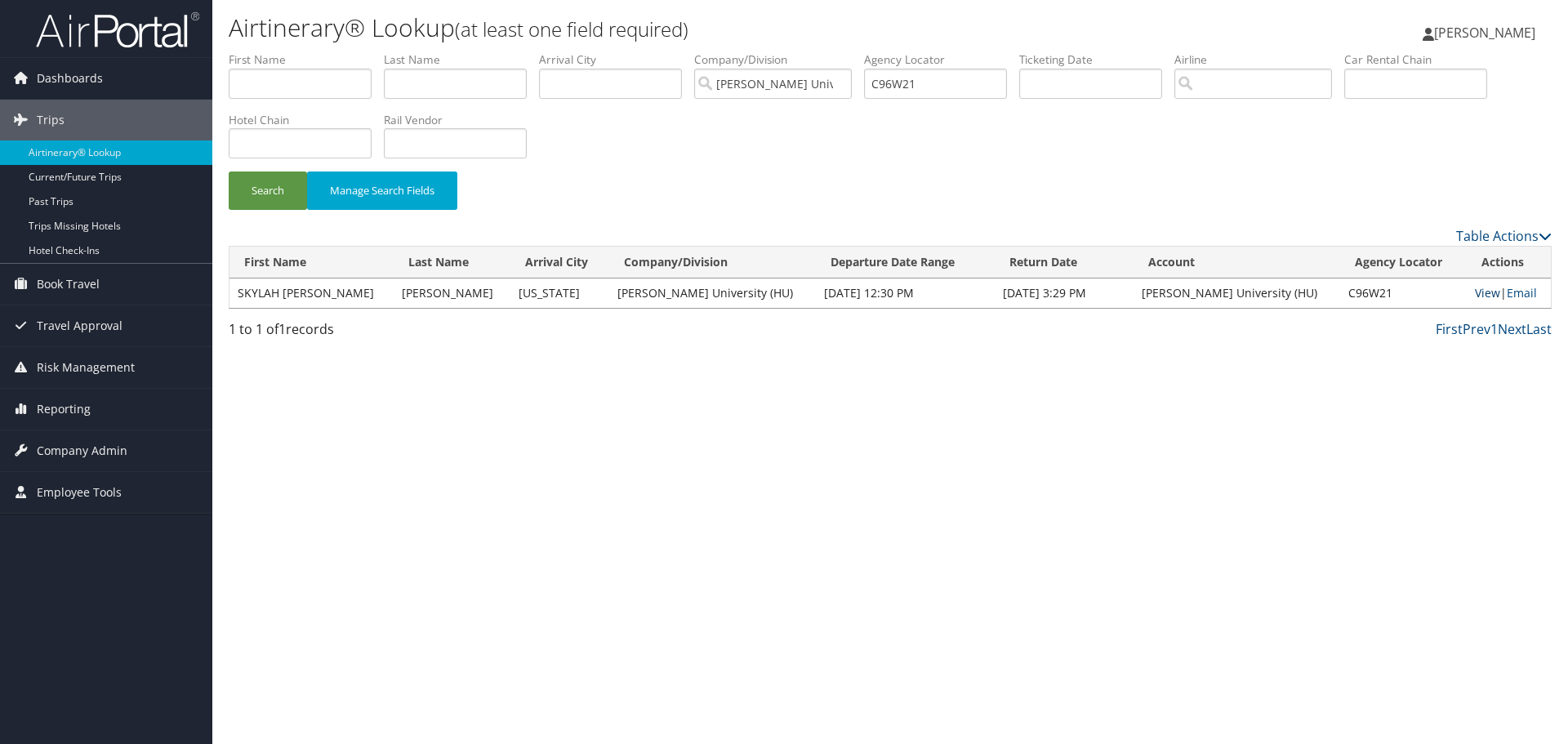
click at [1475, 294] on link "View" at bounding box center [1488, 293] width 25 height 16
click at [912, 86] on input "C96W21" at bounding box center [936, 83] width 143 height 30
paste input "6L3PZ"
click at [229, 171] on button "Search" at bounding box center [267, 191] width 78 height 39
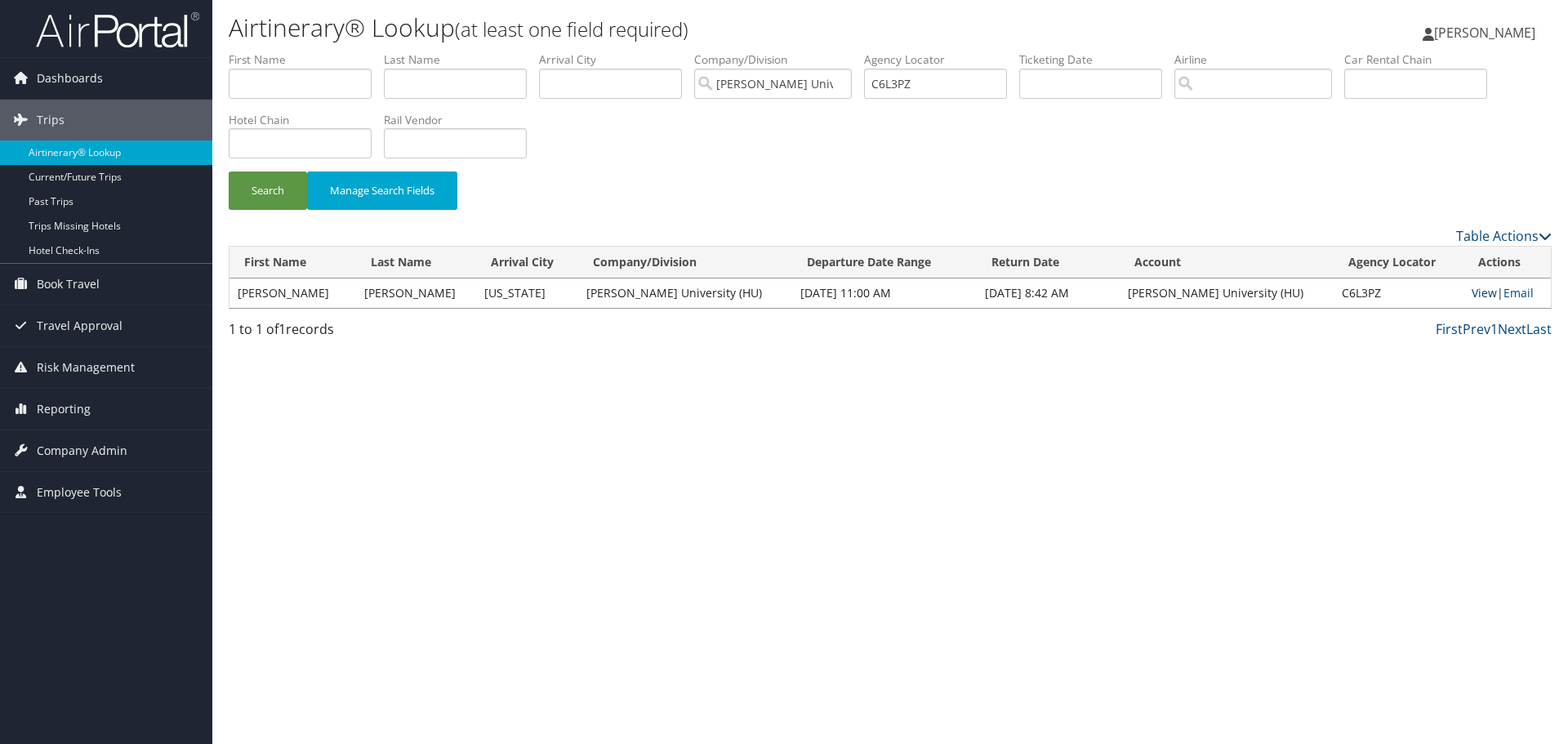
click at [1475, 296] on link "View" at bounding box center [1485, 293] width 25 height 16
click at [909, 86] on input "C6L3PZ" at bounding box center [936, 83] width 143 height 30
paste input "8PNQX"
click at [229, 171] on button "Search" at bounding box center [267, 191] width 78 height 39
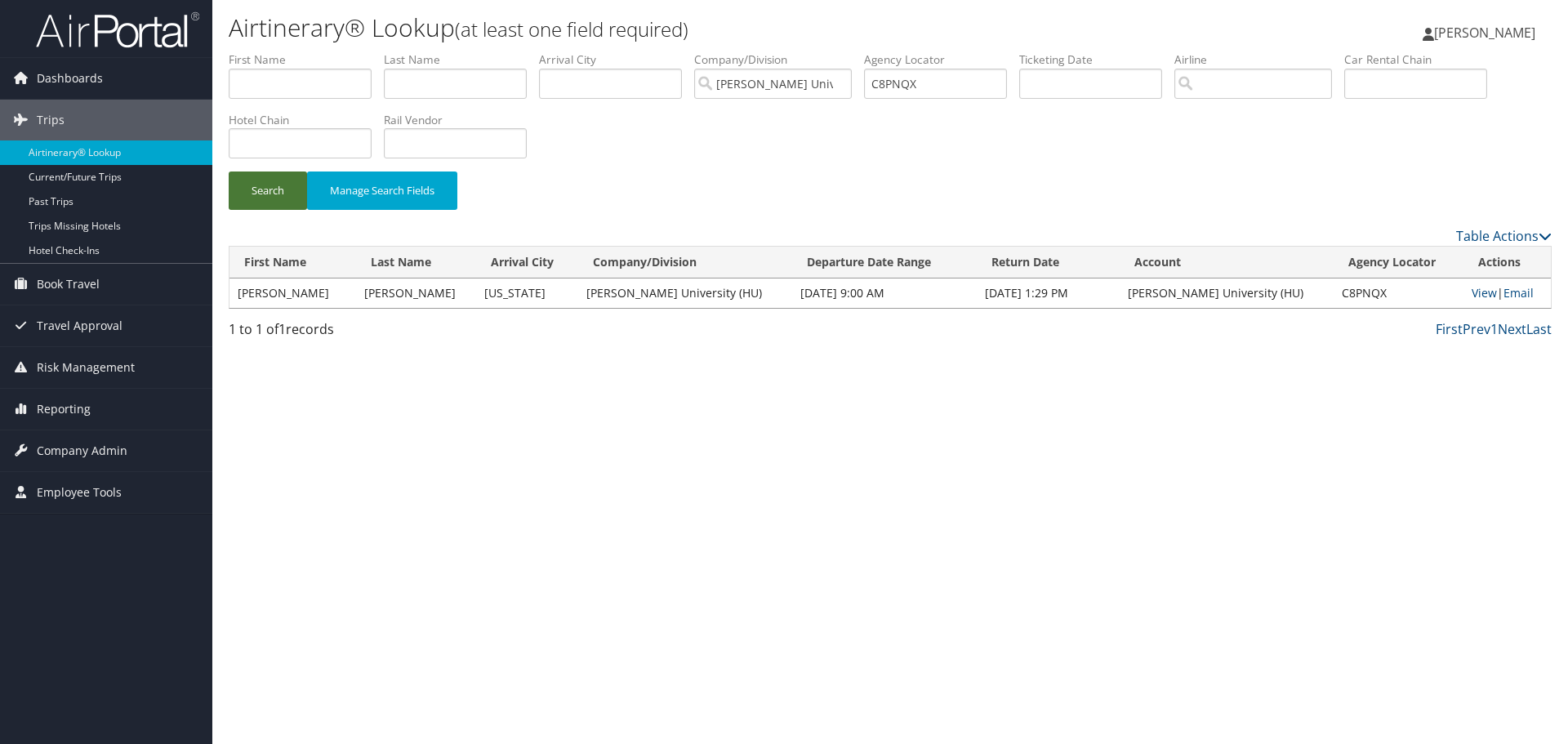
drag, startPoint x: 287, startPoint y: 199, endPoint x: 679, endPoint y: 311, distance: 407.7
click at [645, 306] on div "First Name Last Name Departure City Arrival City Company/Division Howard Univer…" at bounding box center [890, 199] width 1323 height 295
click at [1476, 291] on link "View" at bounding box center [1485, 293] width 25 height 16
click at [895, 91] on input "C8PNQX" at bounding box center [936, 83] width 143 height 30
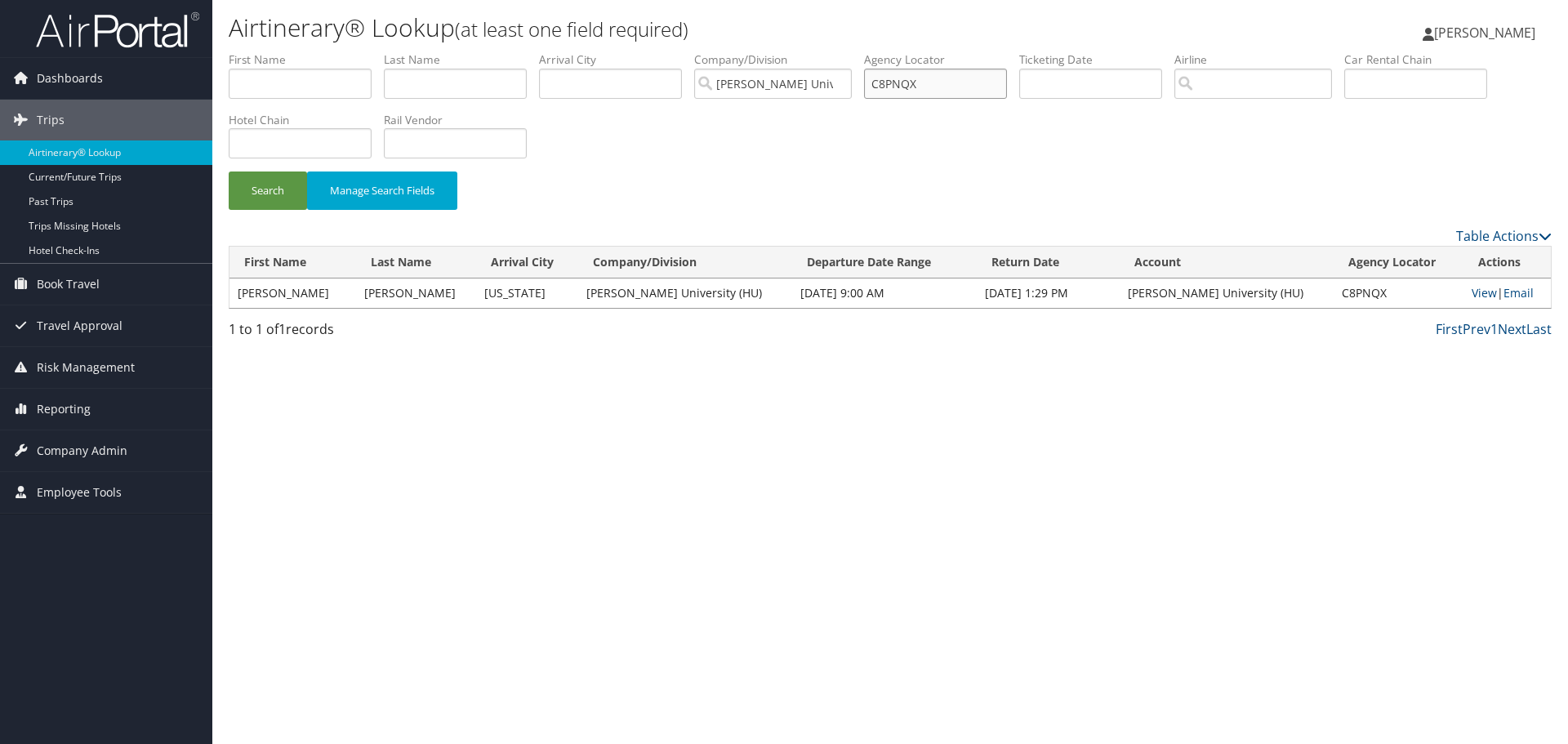
paste input "ZF3"
click at [229, 171] on button "Search" at bounding box center [267, 191] width 78 height 39
click at [1472, 290] on link "View" at bounding box center [1485, 293] width 25 height 16
click at [909, 85] on input "C8PZF3" at bounding box center [936, 83] width 143 height 30
click at [909, 83] on input "C8PZF3" at bounding box center [936, 83] width 143 height 30
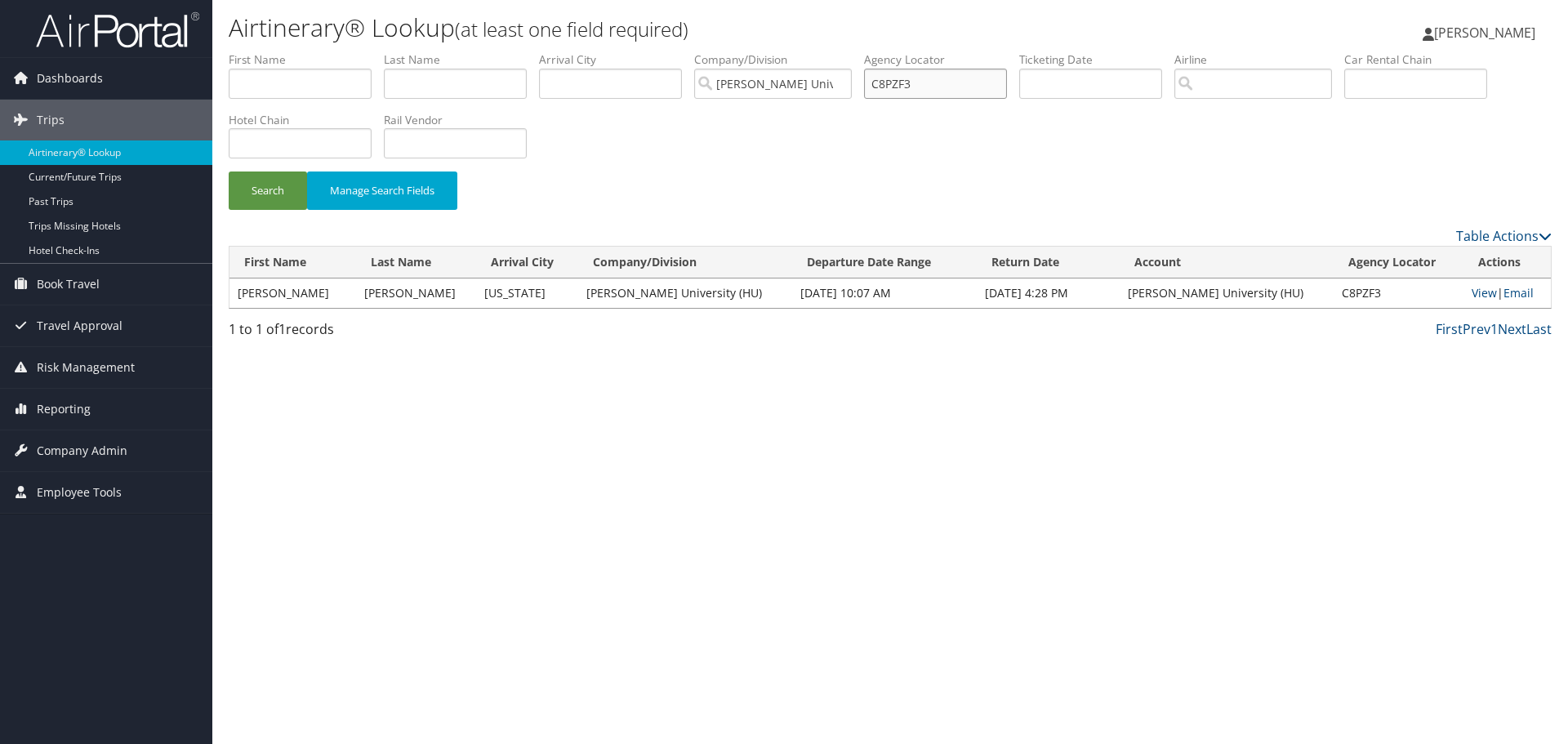
paste input "WW9"
click at [229, 171] on button "Search" at bounding box center [267, 191] width 78 height 39
click at [1473, 292] on link "View" at bounding box center [1485, 293] width 25 height 16
click at [903, 89] on input "C8PWW9" at bounding box center [936, 83] width 143 height 30
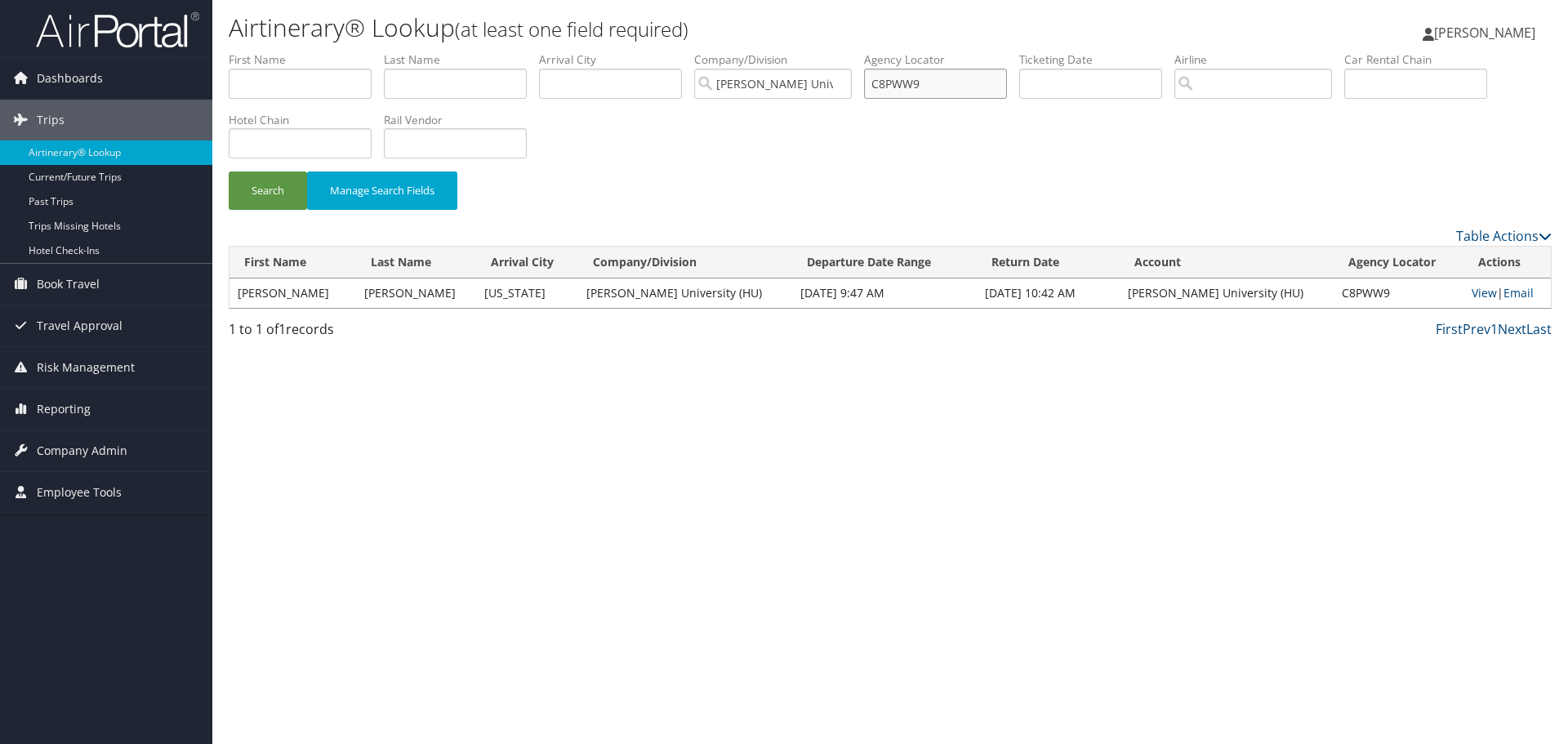
paste input "5NX"
click at [229, 171] on button "Search" at bounding box center [267, 191] width 78 height 39
click at [1470, 292] on link "View" at bounding box center [1483, 293] width 25 height 16
click at [905, 83] on input "C8P5NX" at bounding box center [936, 83] width 143 height 30
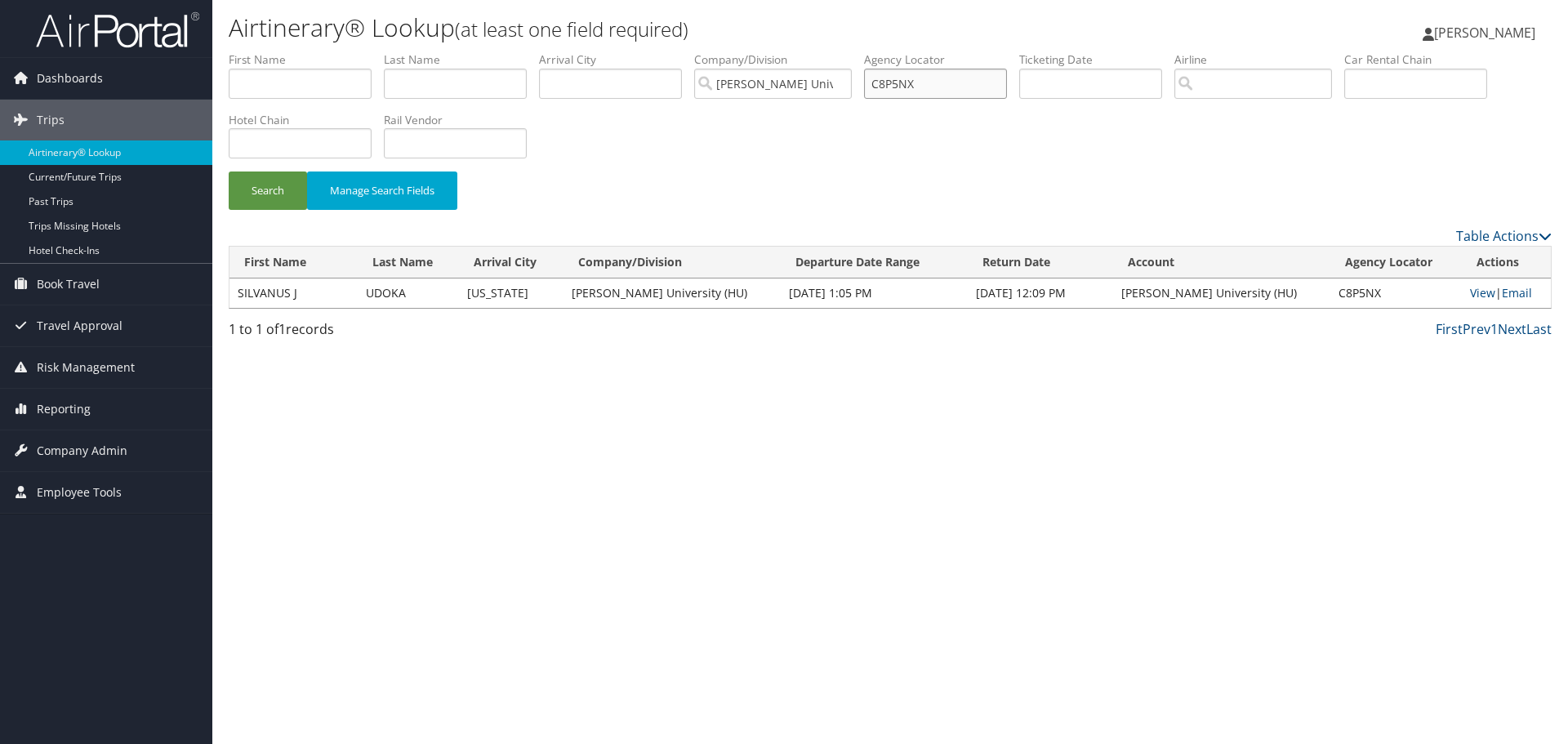
paste input "WARD/XAVIER MALIK"
paste input "WL1"
click at [287, 200] on button "Search" at bounding box center [267, 191] width 78 height 39
click at [1472, 299] on link "View" at bounding box center [1485, 293] width 25 height 16
click at [904, 80] on input "C8PWL1" at bounding box center [936, 83] width 143 height 30
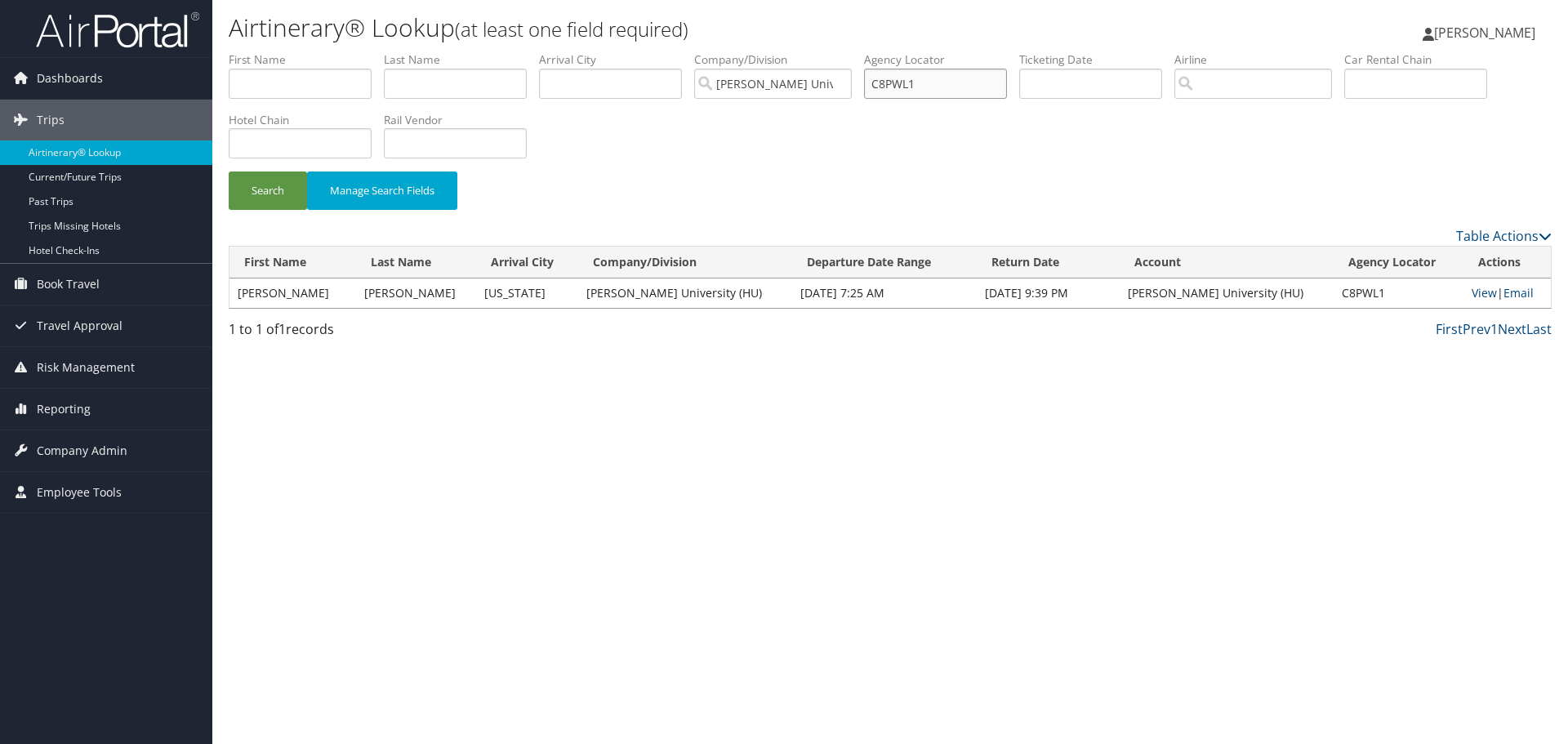
click at [904, 80] on input "C8PWL1" at bounding box center [936, 83] width 143 height 30
paste input "Q8NZ"
click at [229, 171] on button "Search" at bounding box center [267, 191] width 78 height 39
click at [1472, 294] on link "View" at bounding box center [1485, 293] width 25 height 16
click at [915, 78] on input "C8Q8NZ" at bounding box center [936, 83] width 143 height 30
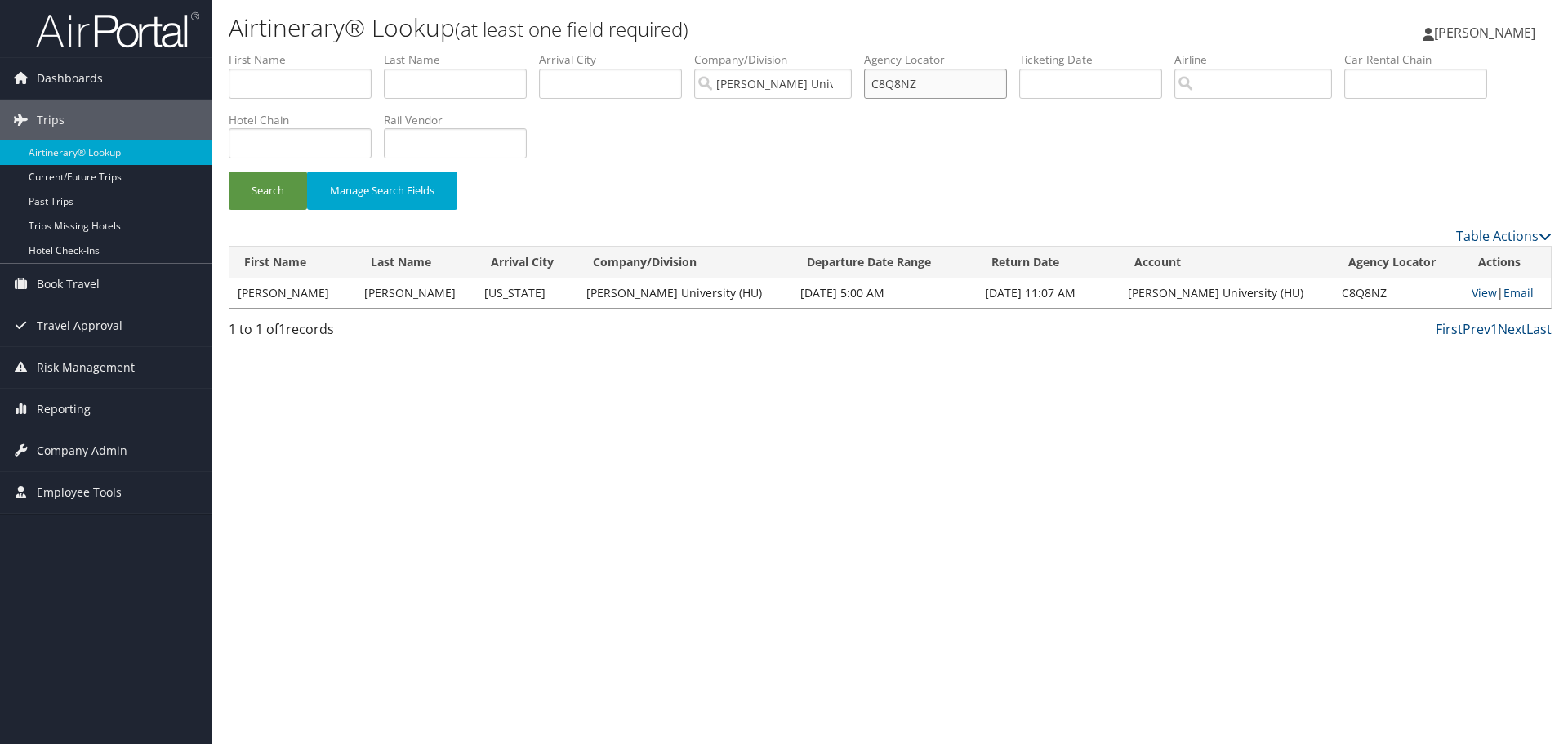
click at [915, 78] on input "C8Q8NZ" at bounding box center [936, 83] width 143 height 30
paste input "ZNN5"
click at [229, 171] on button "Search" at bounding box center [267, 191] width 78 height 39
click at [1470, 291] on link "View" at bounding box center [1483, 293] width 25 height 16
click at [908, 91] on input "C8ZNN5" at bounding box center [936, 83] width 143 height 30
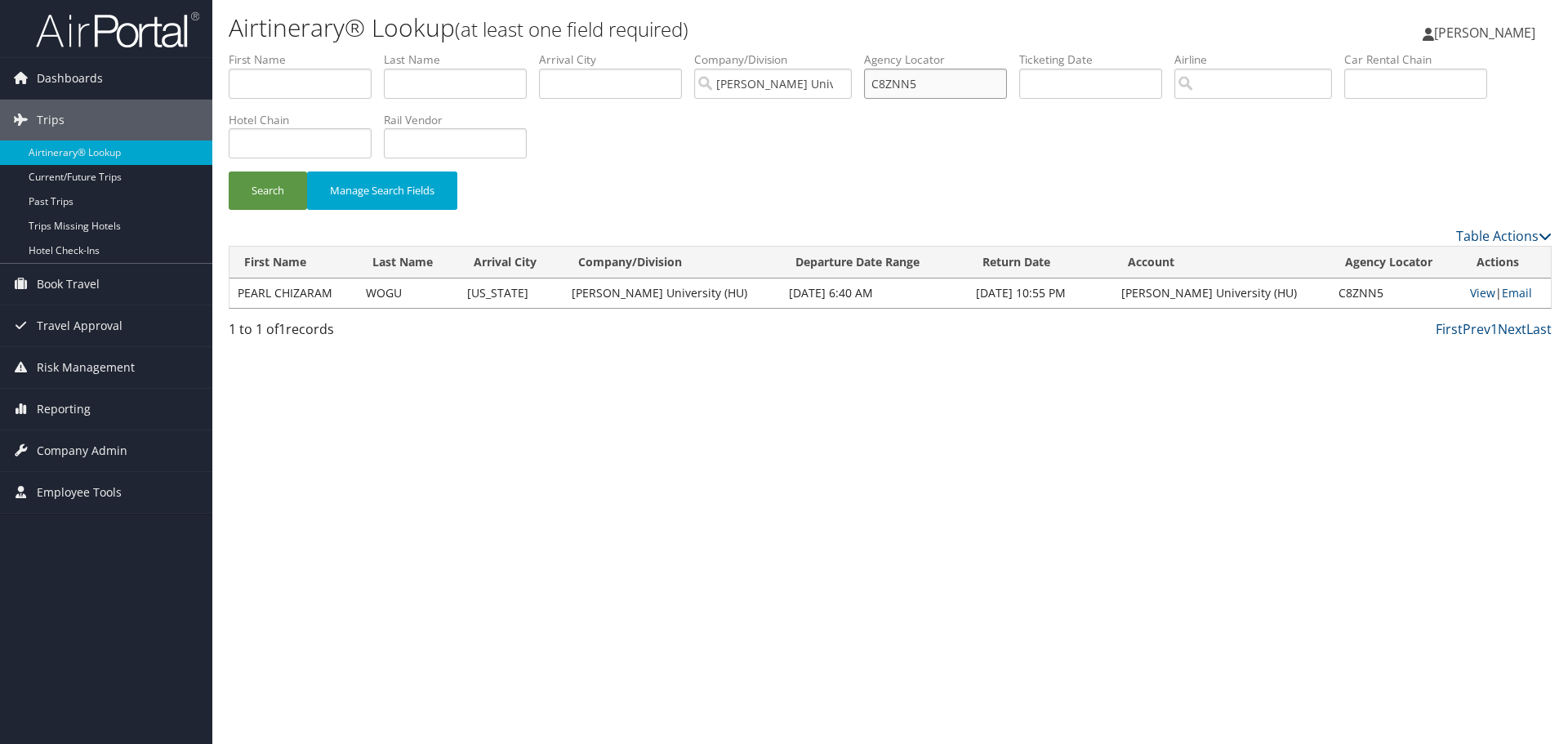
click at [908, 91] on input "C8ZNN5" at bounding box center [936, 83] width 143 height 30
paste input "Q9CS"
type input "C8Q9CS"
click at [229, 171] on button "Search" at bounding box center [267, 191] width 78 height 39
click at [1472, 291] on link "View" at bounding box center [1485, 293] width 25 height 16
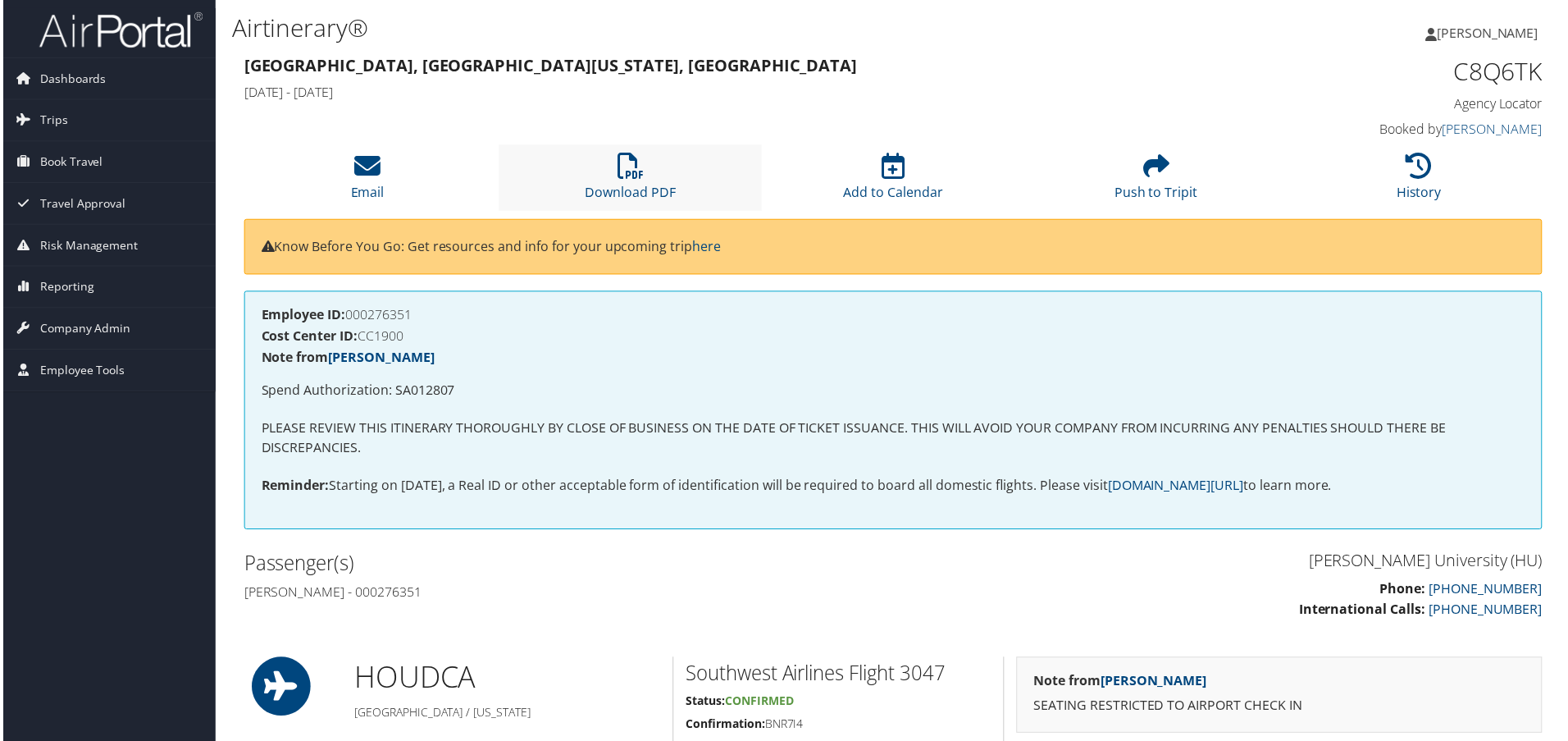
click at [642, 170] on li "Download PDF" at bounding box center [630, 178] width 265 height 66
click at [619, 163] on icon at bounding box center [629, 166] width 26 height 26
click at [517, 173] on li "Download PDF" at bounding box center [630, 178] width 265 height 66
click at [658, 179] on li "Download PDF" at bounding box center [630, 178] width 265 height 66
drag, startPoint x: 1039, startPoint y: 607, endPoint x: 1043, endPoint y: 598, distance: 9.8
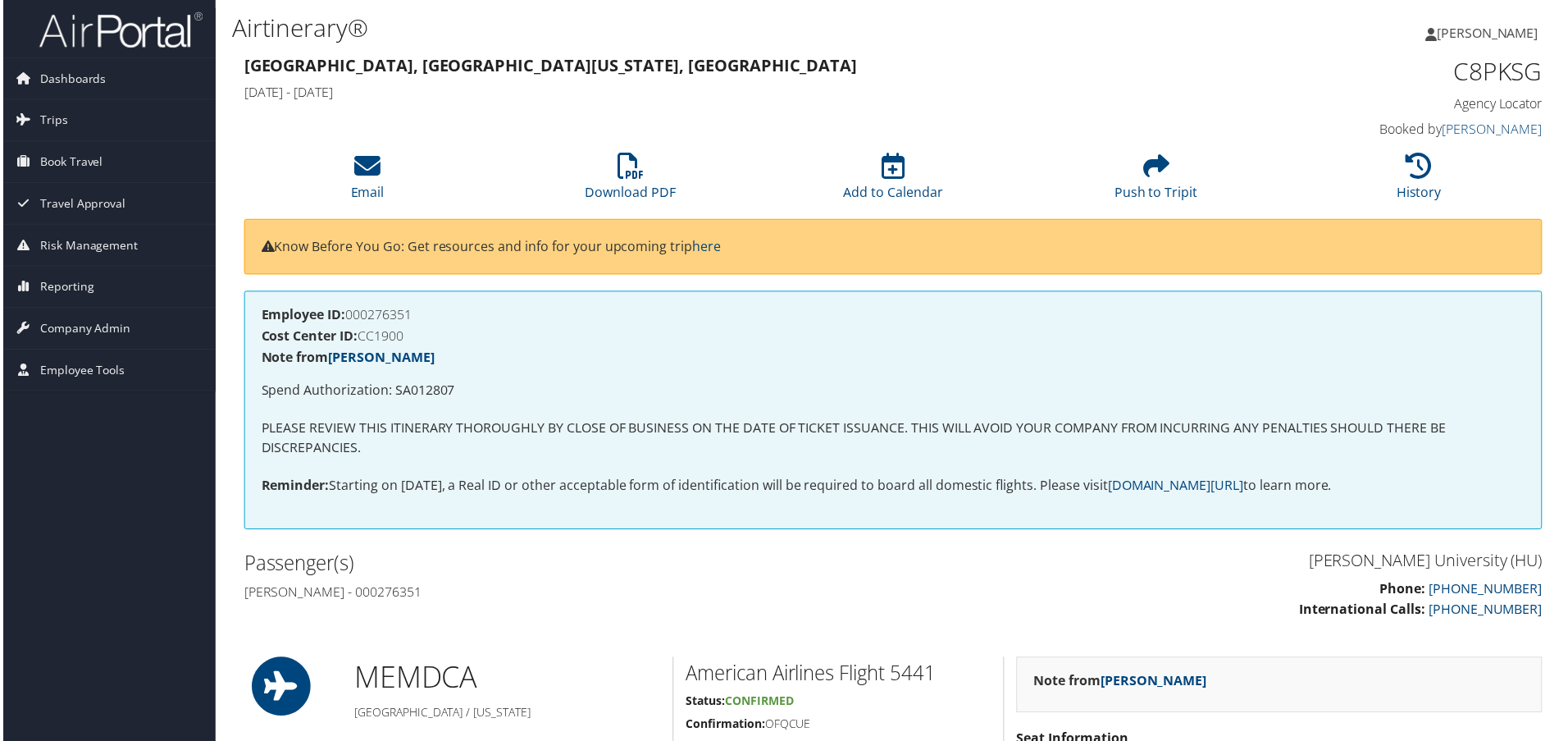
click at [1039, 607] on p "Phone: 866-390-7205 International Calls: 801-829-7450" at bounding box center [1227, 601] width 640 height 42
click at [594, 153] on li "Download PDF" at bounding box center [630, 178] width 265 height 66
click at [622, 182] on li "Download PDF" at bounding box center [630, 178] width 265 height 66
click at [617, 171] on icon at bounding box center [629, 166] width 26 height 26
click at [673, 182] on li "Download PDF" at bounding box center [630, 178] width 265 height 66
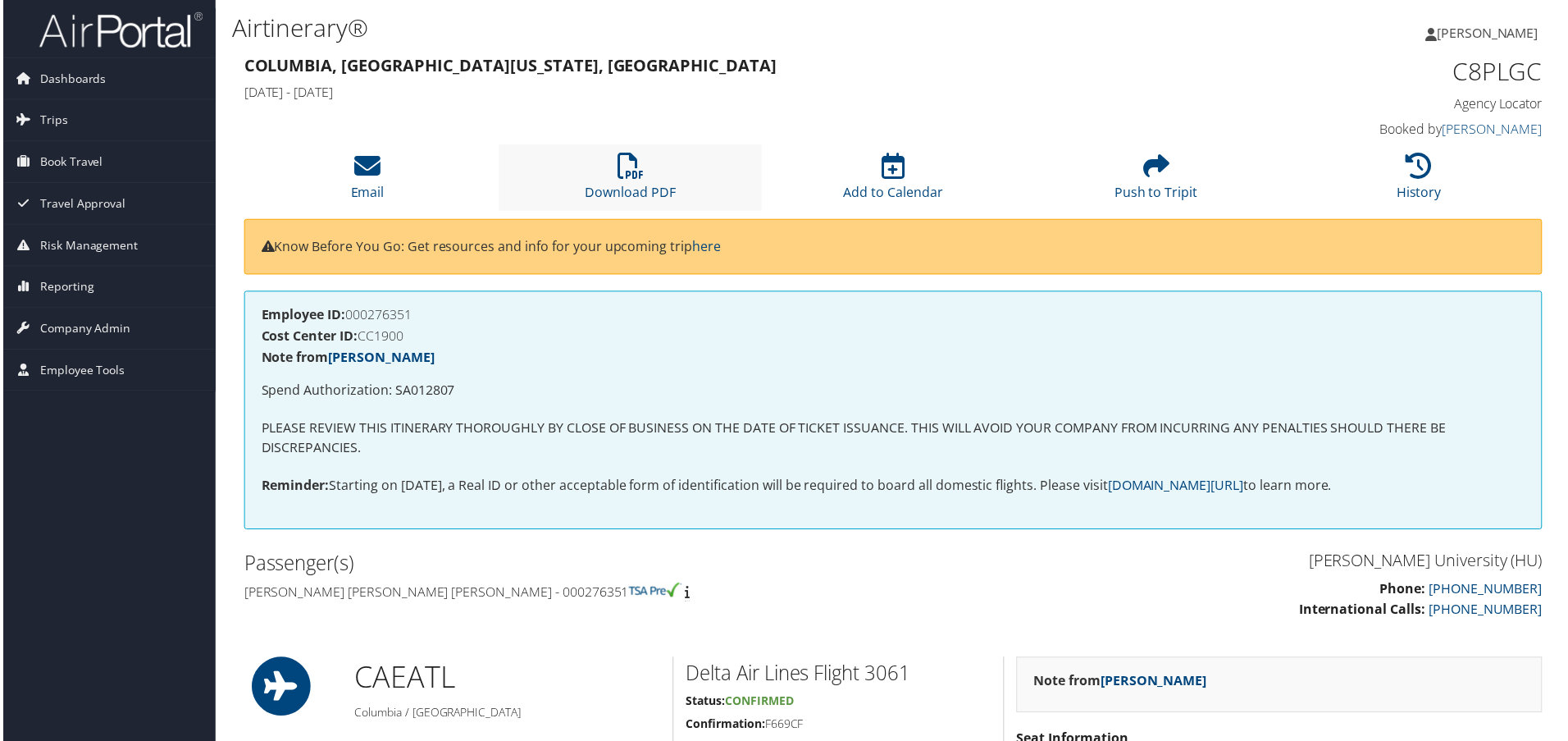
click at [621, 182] on li "Download PDF" at bounding box center [630, 178] width 265 height 66
click at [602, 179] on li "Download PDF" at bounding box center [630, 178] width 265 height 66
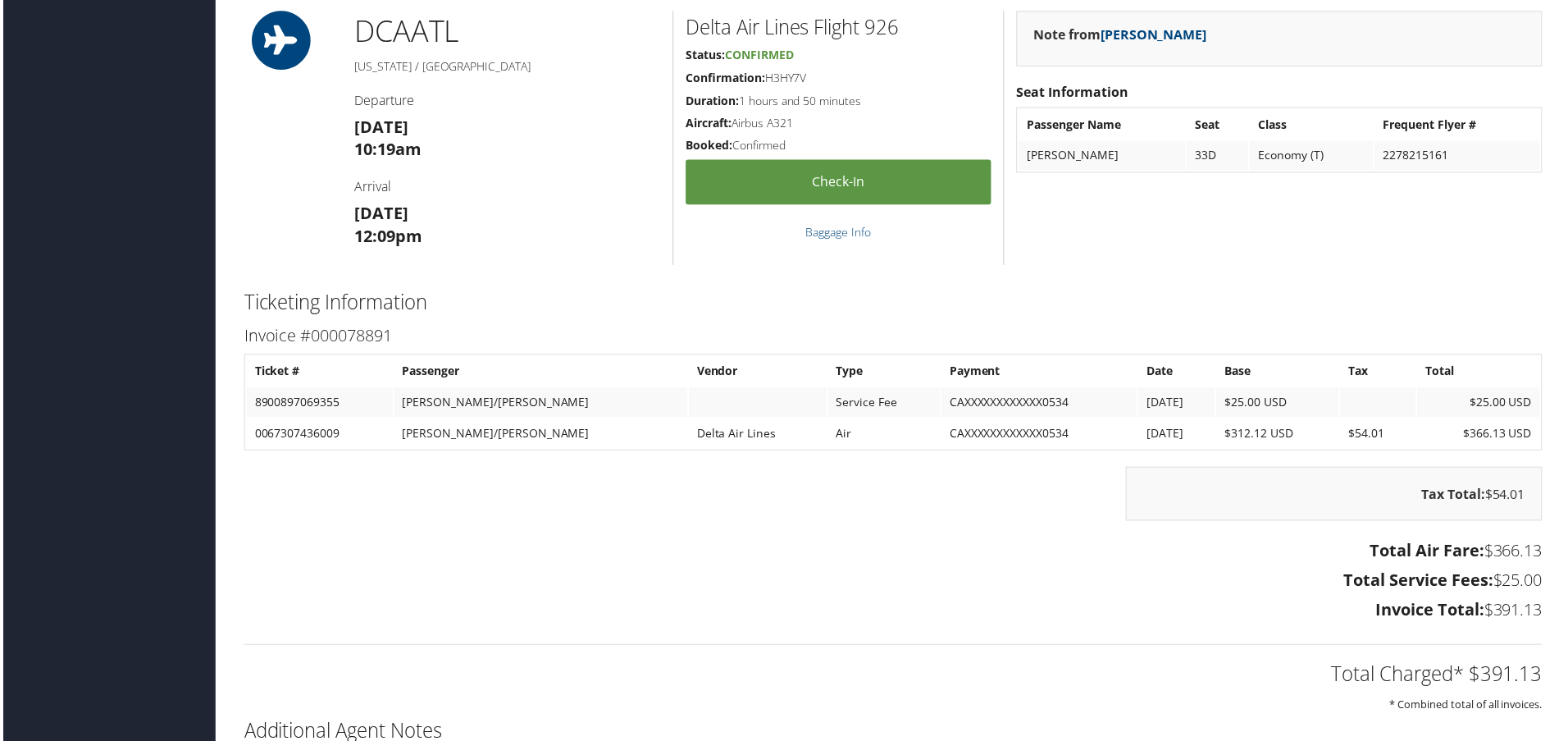
scroll to position [1230, 0]
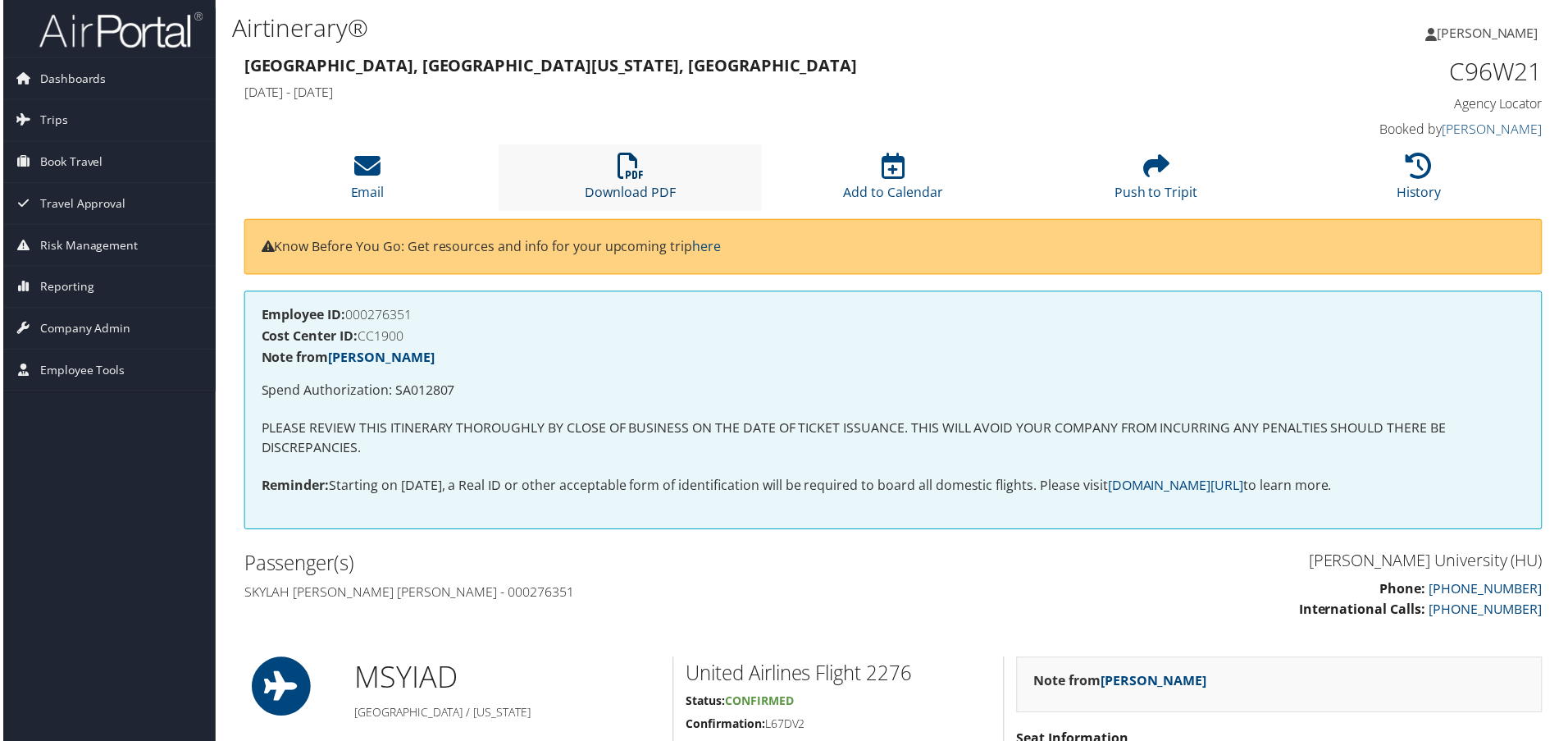
click at [624, 156] on icon at bounding box center [629, 166] width 26 height 26
click at [1314, 331] on h4 "Cost Center ID: CC1900" at bounding box center [893, 336] width 1269 height 13
click at [607, 151] on li "Download PDF" at bounding box center [630, 178] width 265 height 66
click at [643, 174] on li "Download PDF" at bounding box center [630, 178] width 265 height 66
click at [606, 167] on li "Download PDF" at bounding box center [630, 178] width 265 height 66
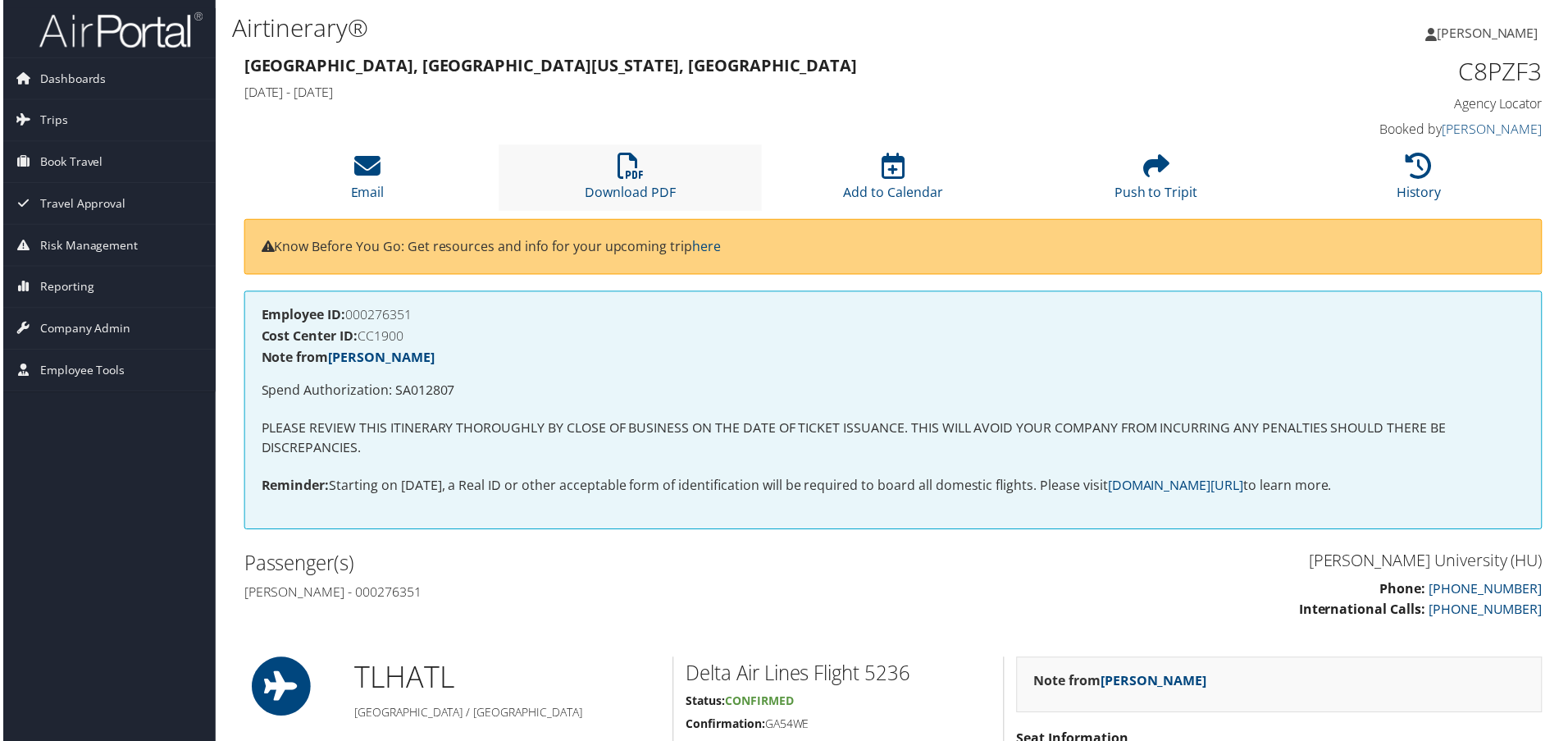
click at [595, 172] on li "Download PDF" at bounding box center [630, 178] width 265 height 66
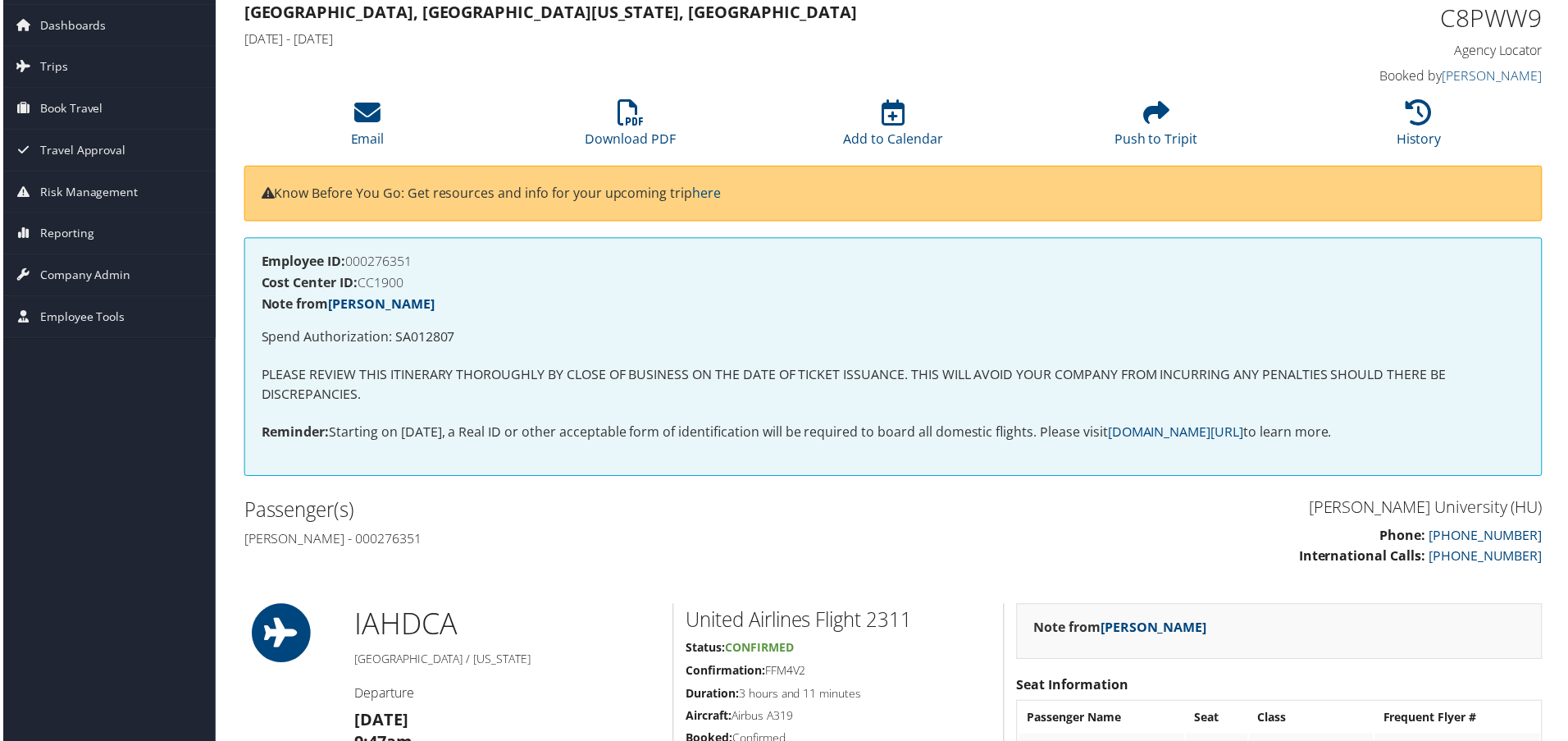
scroll to position [82, 0]
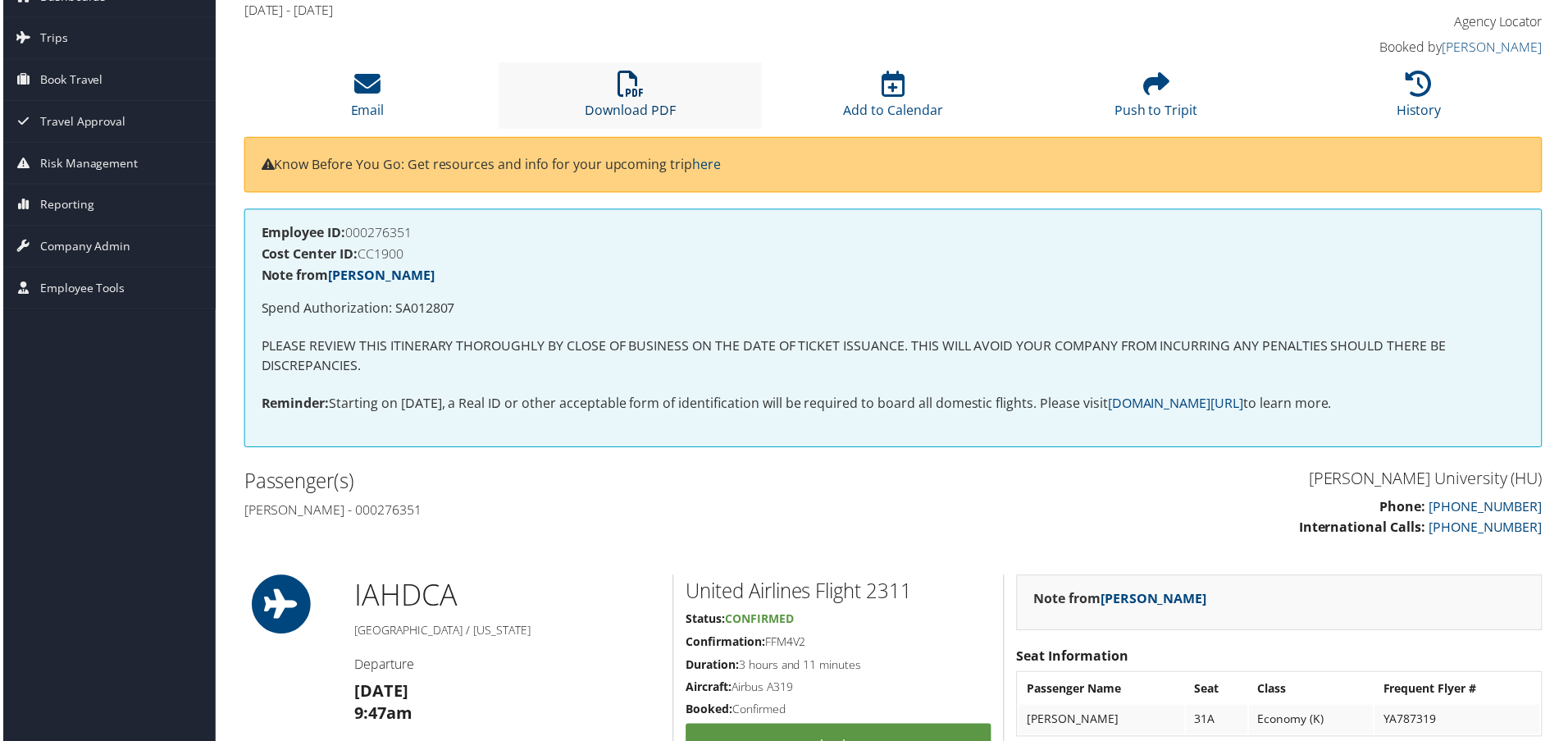
click at [658, 102] on link "Download PDF" at bounding box center [630, 100] width 91 height 39
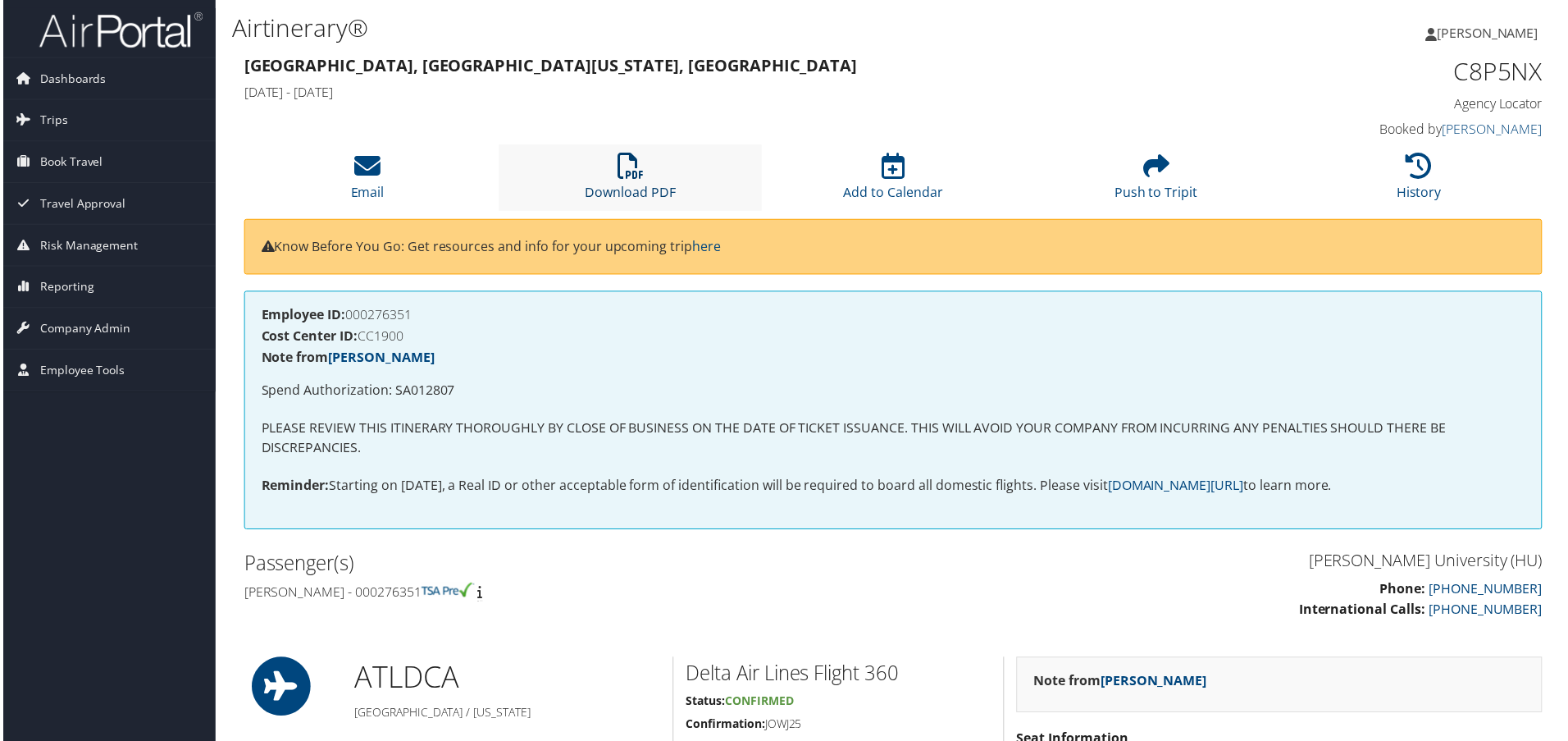
click at [657, 186] on link "Download PDF" at bounding box center [630, 182] width 91 height 39
click at [650, 179] on li "Download PDF" at bounding box center [630, 178] width 265 height 66
click at [654, 188] on link "Download PDF" at bounding box center [630, 182] width 91 height 39
click at [624, 170] on icon at bounding box center [629, 166] width 26 height 26
click at [647, 186] on link "Download PDF" at bounding box center [630, 182] width 91 height 39
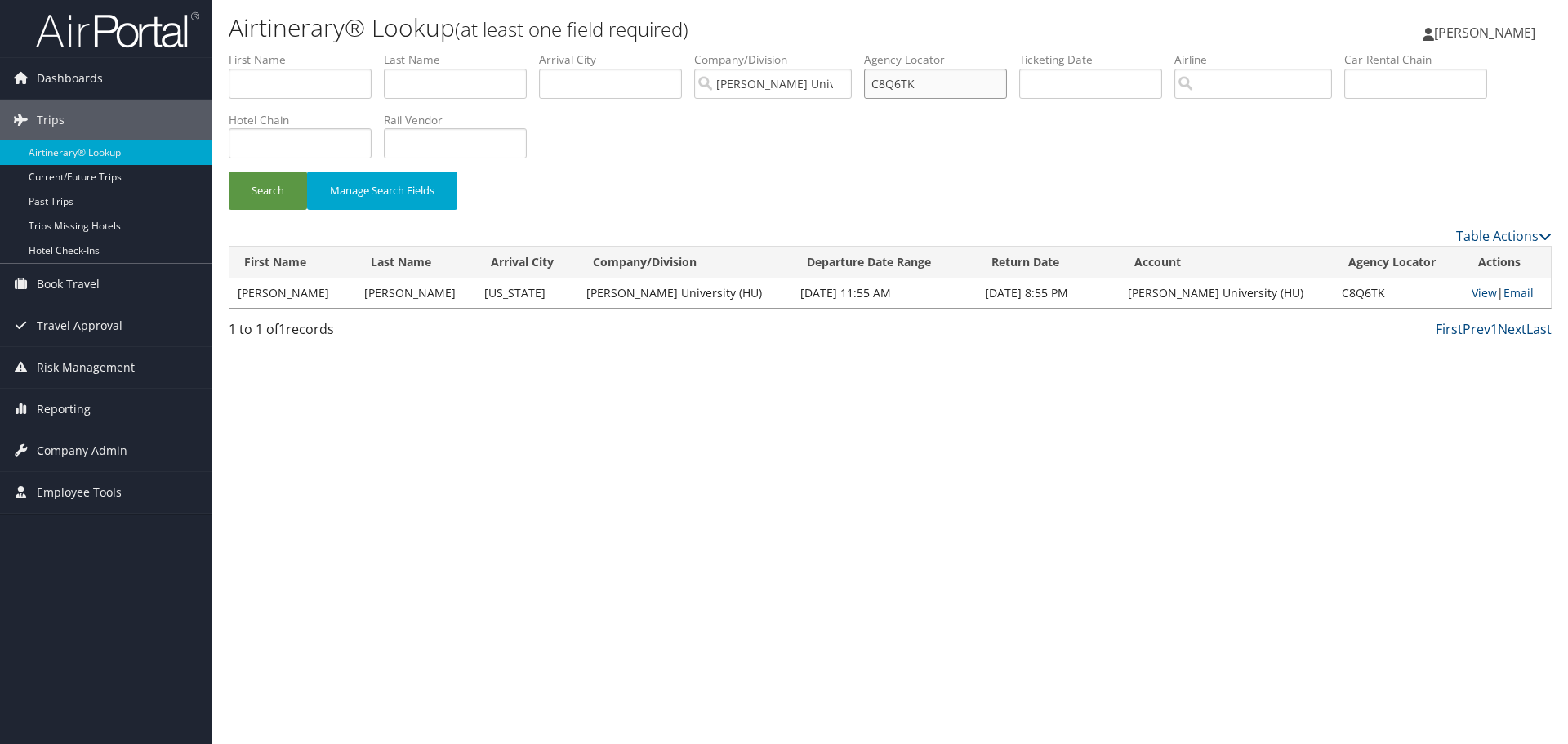
click at [894, 86] on input "C8Q6TK" at bounding box center [936, 83] width 143 height 30
paste input "6KTK6"
type input "C6KTK6"
click at [285, 194] on button "Search" at bounding box center [267, 191] width 78 height 39
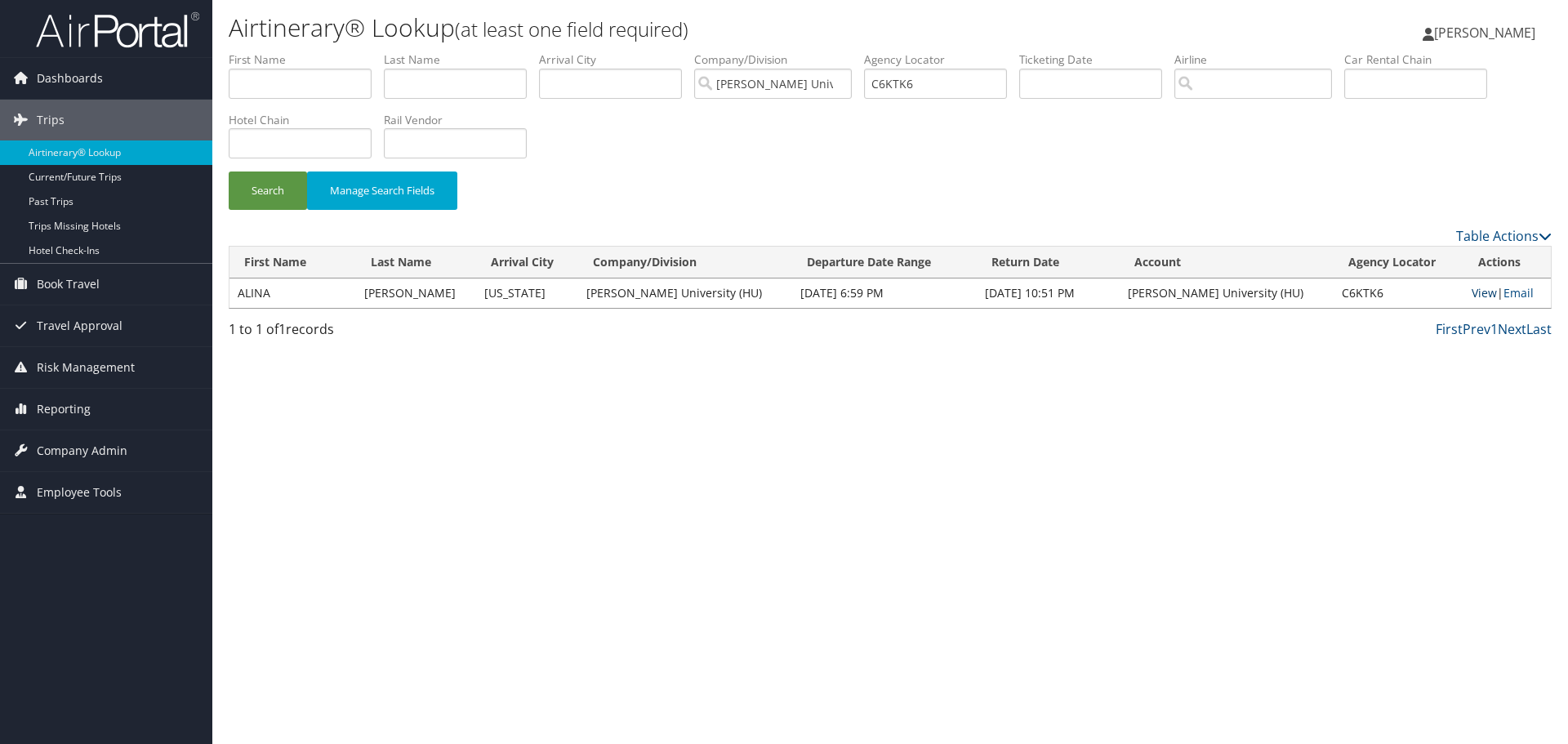
click at [1472, 298] on link "View" at bounding box center [1485, 293] width 25 height 16
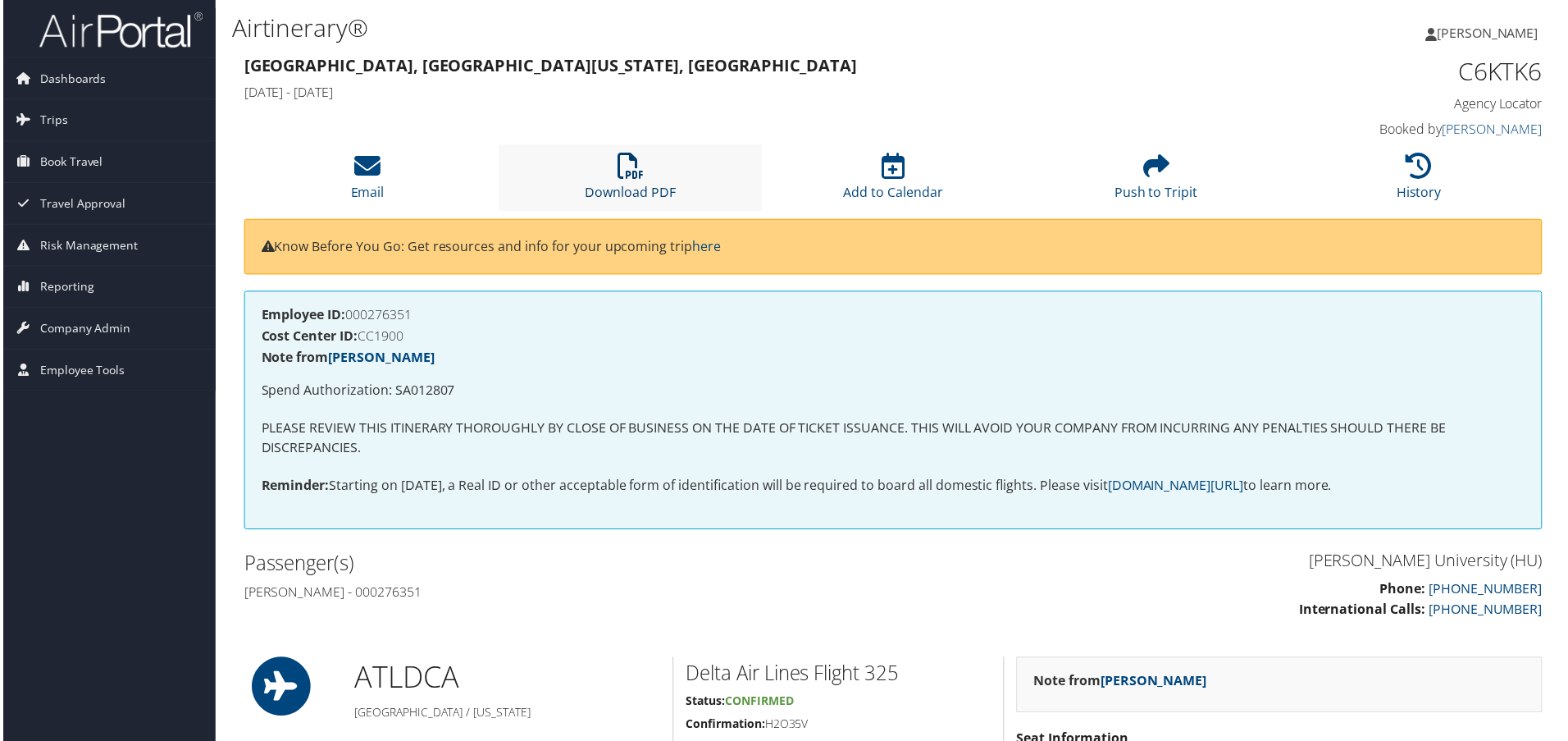
click at [629, 178] on icon at bounding box center [629, 166] width 26 height 26
